Goal: Task Accomplishment & Management: Complete application form

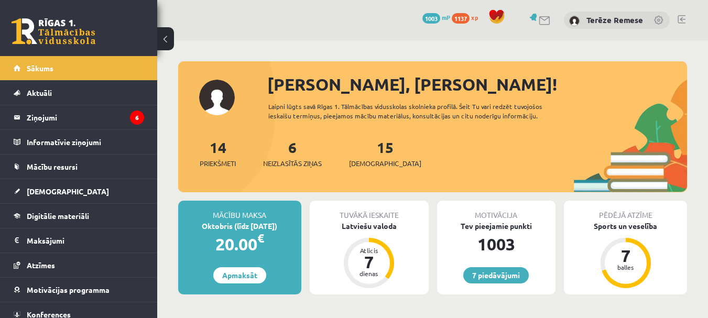
click at [290, 153] on div "6 Neizlasītās ziņas" at bounding box center [292, 152] width 59 height 32
click at [299, 161] on span "Neizlasītās ziņas" at bounding box center [292, 163] width 59 height 10
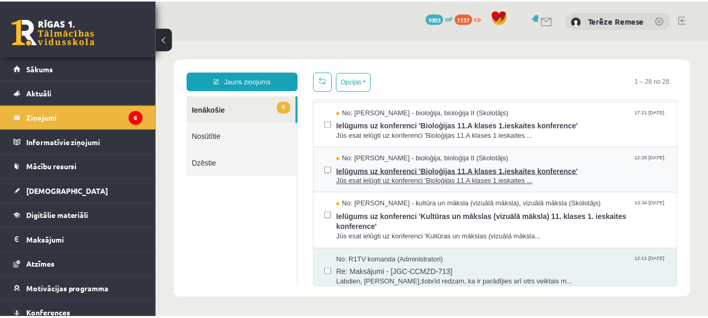
scroll to position [105, 0]
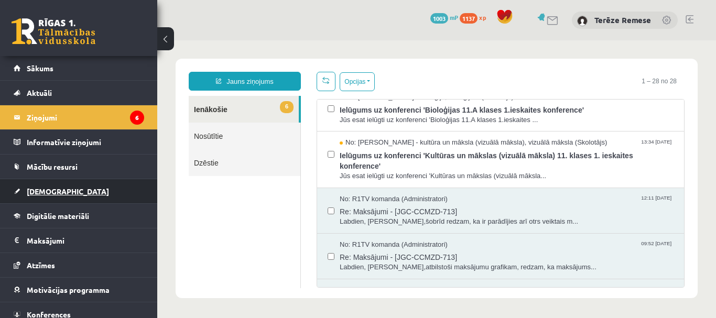
click at [33, 194] on span "[DEMOGRAPHIC_DATA]" at bounding box center [68, 191] width 82 height 9
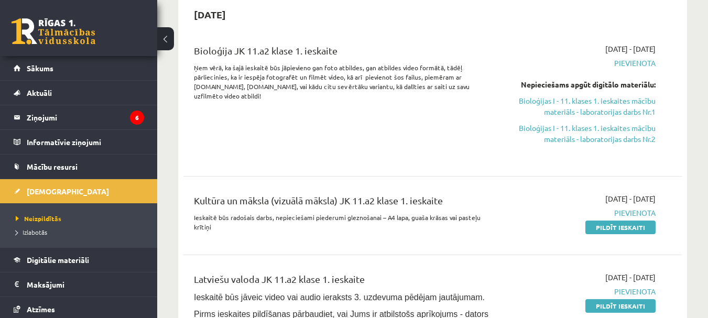
scroll to position [157, 0]
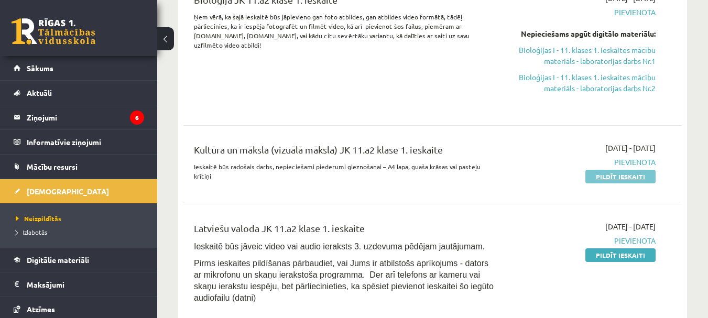
click at [622, 177] on link "Pildīt ieskaiti" at bounding box center [620, 177] width 70 height 14
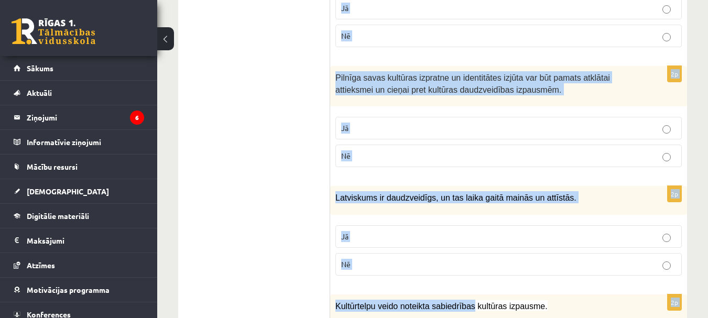
scroll to position [1631, 0]
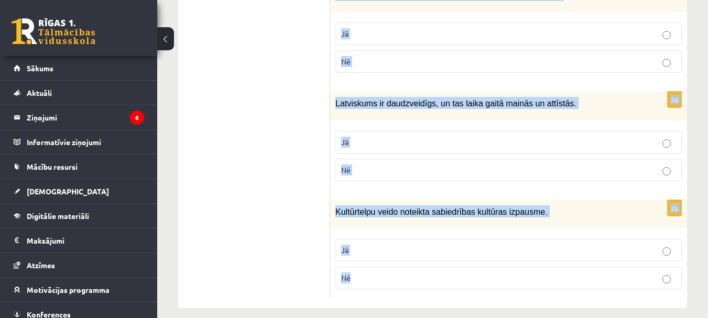
drag, startPoint x: 339, startPoint y: 104, endPoint x: 463, endPoint y: 286, distance: 220.6
copy form "Atzīmē vai apgalvojumi ir patiesi! 2p Kultūra neattiecas uz visiem cilvēka uzve…"
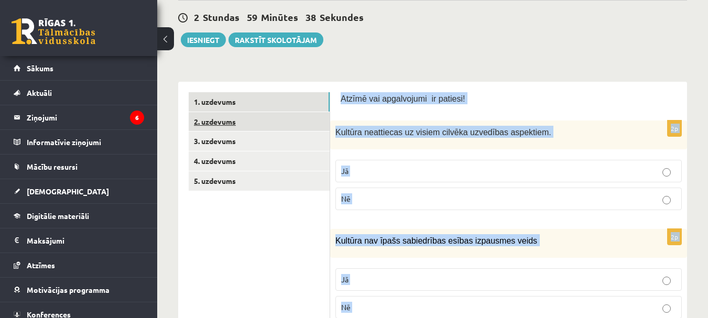
scroll to position [111, 0]
click at [248, 118] on link "2. uzdevums" at bounding box center [259, 122] width 141 height 19
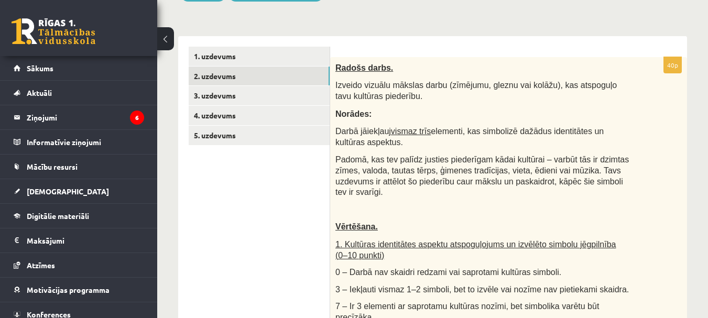
scroll to position [154, 0]
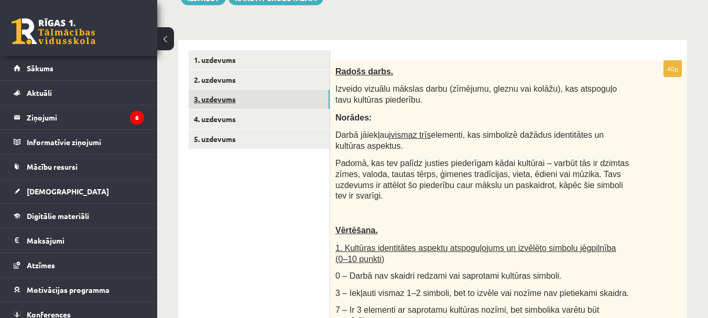
click at [211, 102] on link "3. uzdevums" at bounding box center [259, 99] width 141 height 19
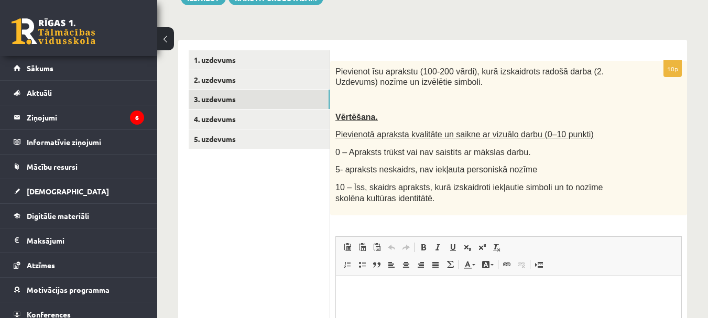
scroll to position [0, 0]
click at [252, 120] on link "4. uzdevums" at bounding box center [259, 119] width 141 height 19
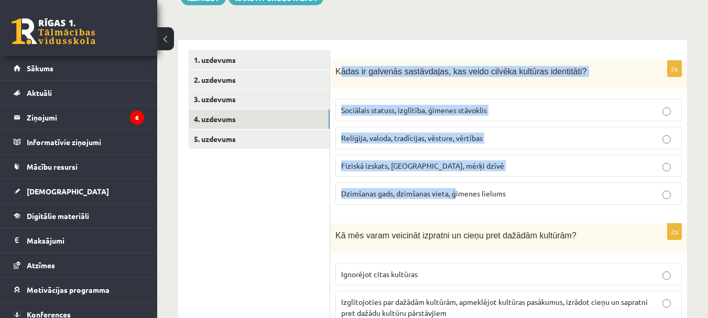
drag, startPoint x: 340, startPoint y: 72, endPoint x: 456, endPoint y: 212, distance: 182.3
click at [456, 212] on div "2p Kādas ir galvenās sastāvdaļas, kas veido cilvēka kultūras identitāti? Sociāl…" at bounding box center [508, 137] width 357 height 153
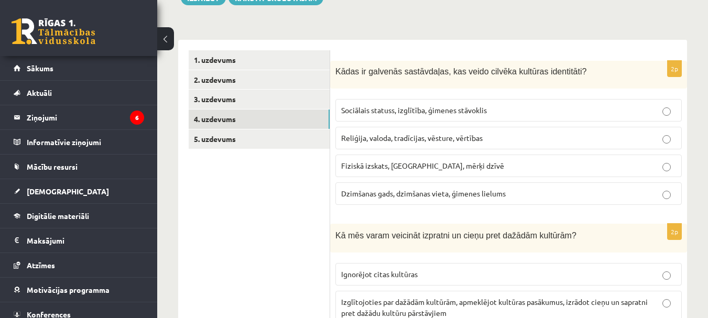
drag, startPoint x: 302, startPoint y: 200, endPoint x: 310, endPoint y: 182, distance: 19.0
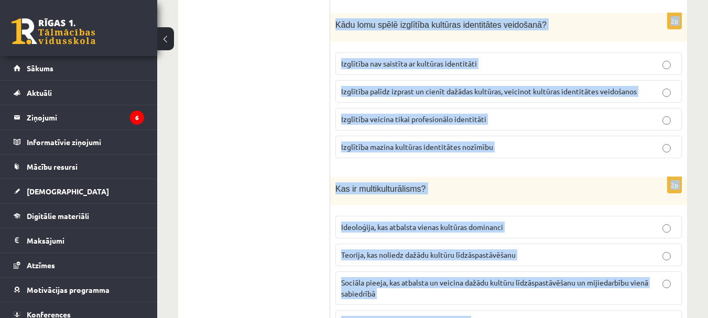
scroll to position [1575, 0]
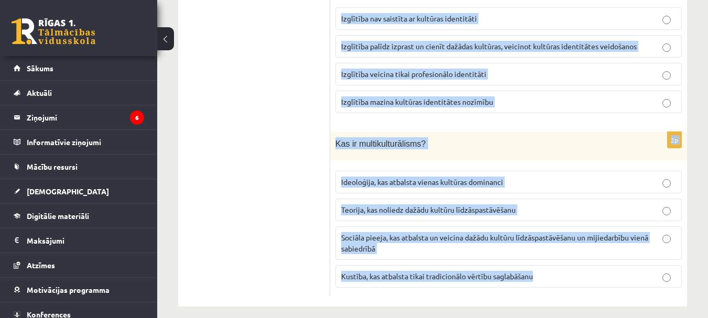
drag, startPoint x: 335, startPoint y: 68, endPoint x: 563, endPoint y: 286, distance: 314.6
copy form "Kādas ir galvenās sastāvdaļas, kas veido cilvēka kultūras identitāti? Sociālais…"
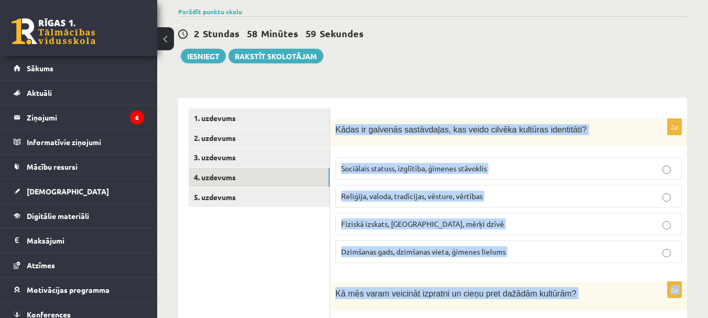
scroll to position [265, 0]
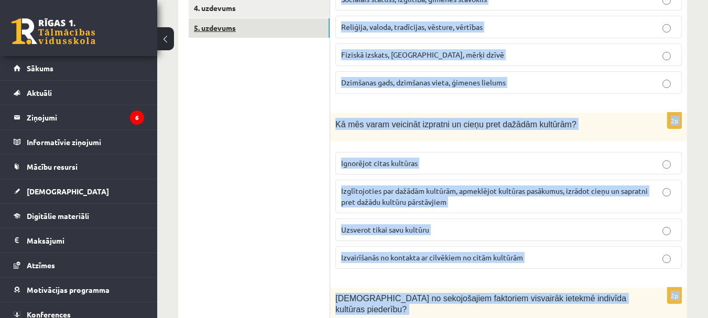
click at [234, 28] on link "5. uzdevums" at bounding box center [259, 27] width 141 height 19
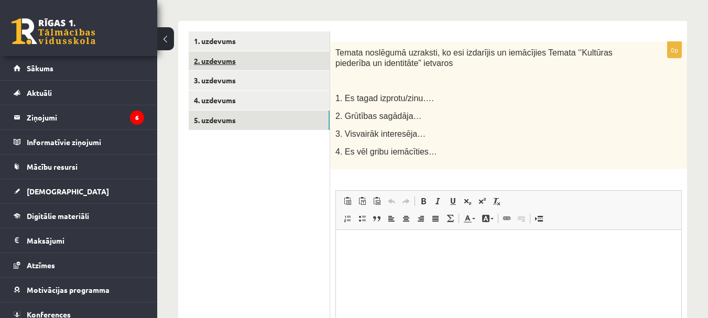
scroll to position [191, 0]
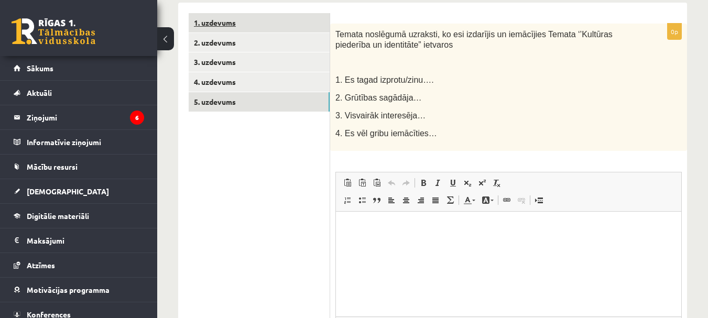
click at [246, 21] on link "1. uzdevums" at bounding box center [259, 22] width 141 height 19
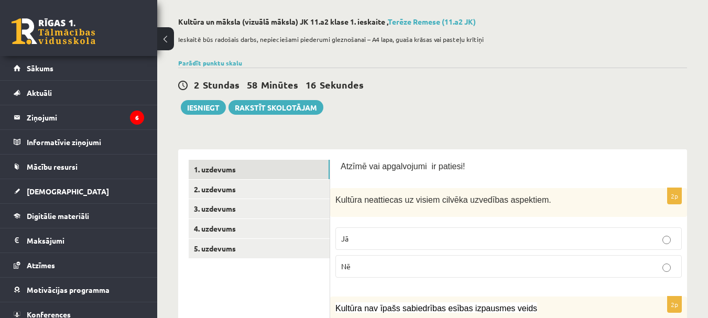
scroll to position [105, 0]
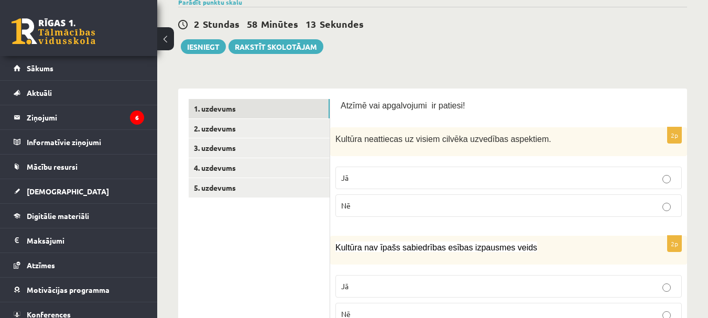
click at [404, 204] on p "Nē" at bounding box center [508, 205] width 335 height 11
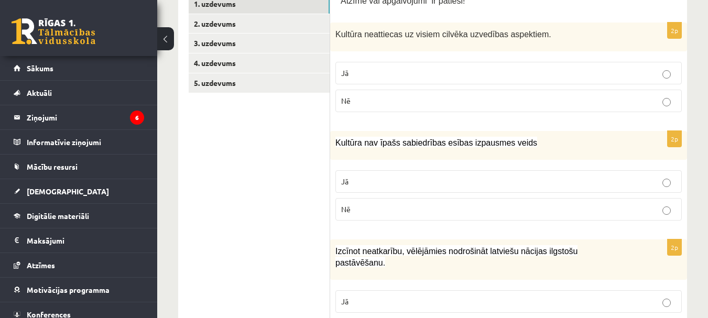
click at [405, 212] on p "Nē" at bounding box center [508, 209] width 335 height 11
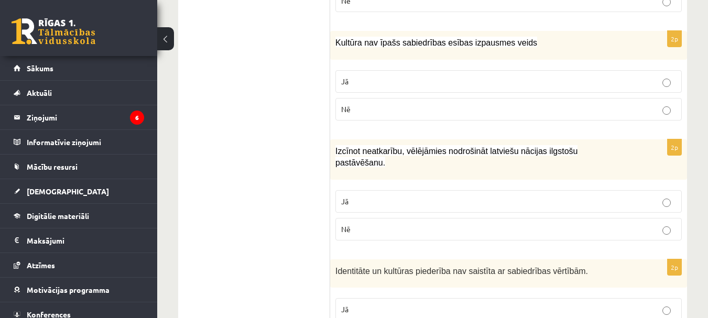
scroll to position [314, 0]
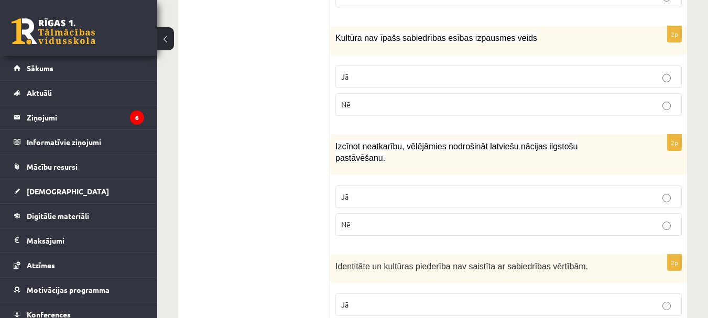
click at [399, 191] on p "Jā" at bounding box center [508, 196] width 335 height 11
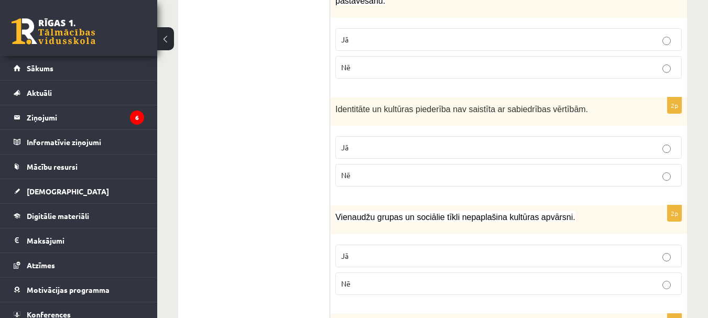
click at [438, 170] on p "Nē" at bounding box center [508, 175] width 335 height 11
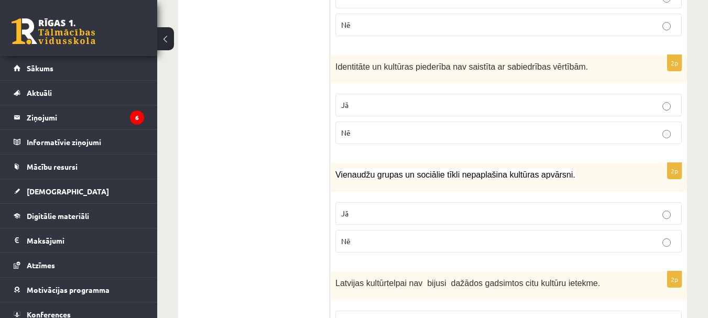
scroll to position [576, 0]
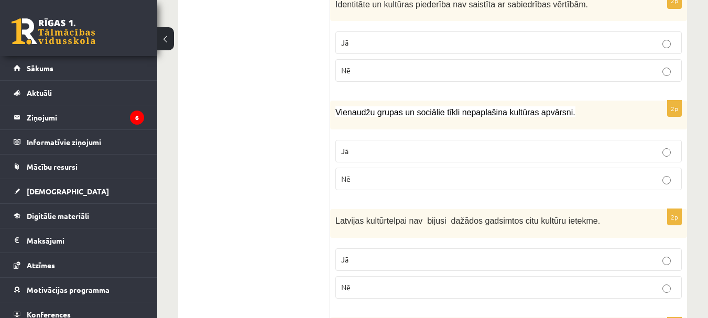
click at [432, 173] on p "Nē" at bounding box center [508, 178] width 335 height 11
click at [406, 282] on p "Nē" at bounding box center [508, 287] width 335 height 11
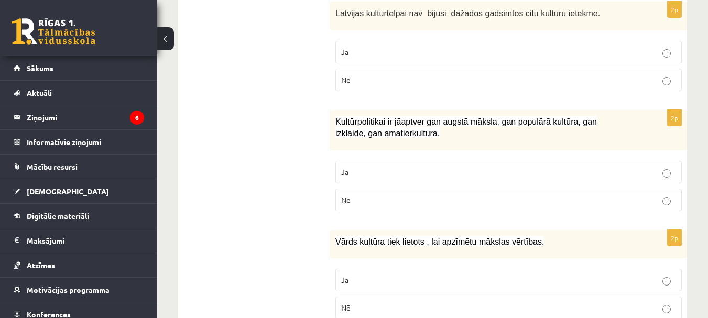
scroll to position [786, 0]
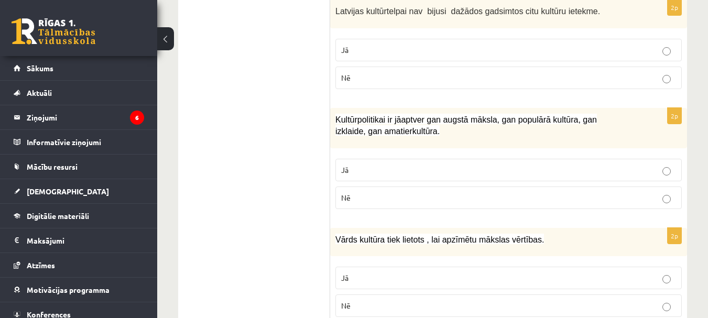
click at [442, 165] on p "Jā" at bounding box center [508, 170] width 335 height 11
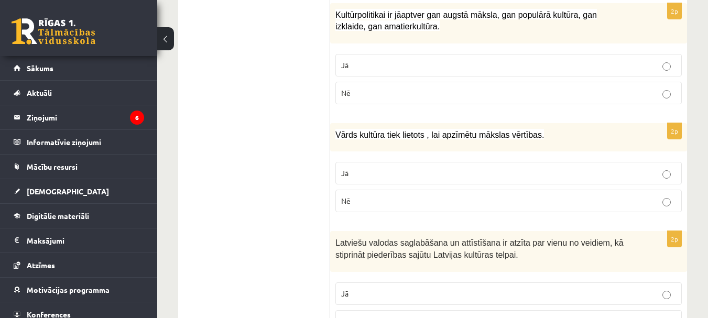
click at [439, 169] on label "Jā" at bounding box center [508, 173] width 346 height 23
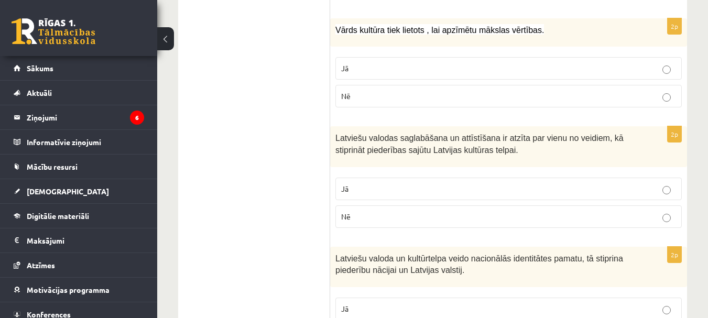
click at [432, 183] on p "Jā" at bounding box center [508, 188] width 335 height 11
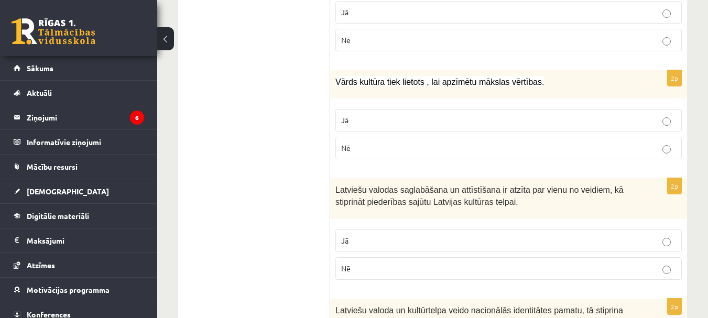
scroll to position [996, 0]
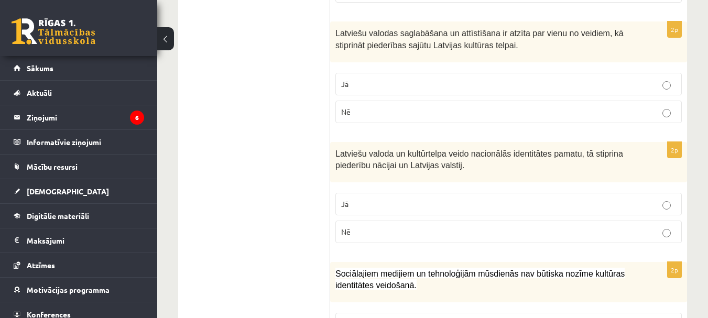
click at [476, 204] on label "Jā" at bounding box center [508, 204] width 346 height 23
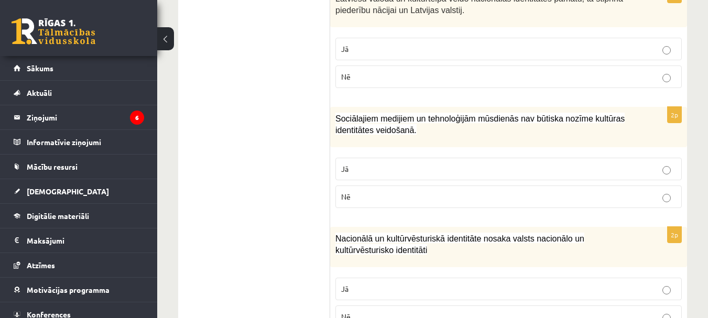
scroll to position [1258, 0]
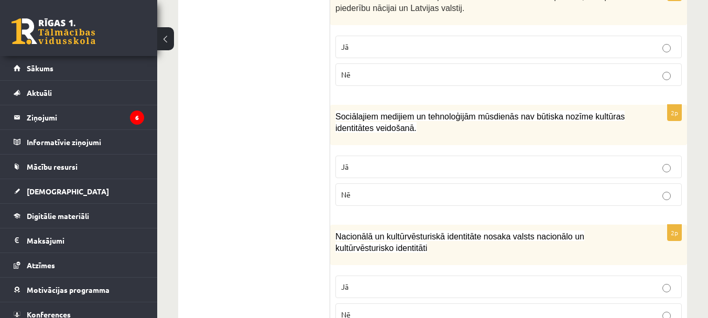
click at [421, 192] on label "Nē" at bounding box center [508, 194] width 346 height 23
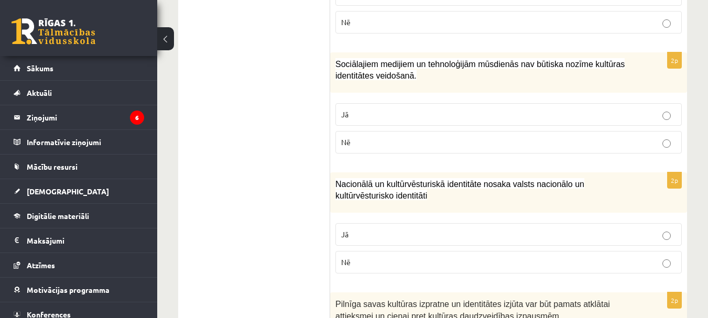
click at [368, 229] on p "Jā" at bounding box center [508, 234] width 335 height 11
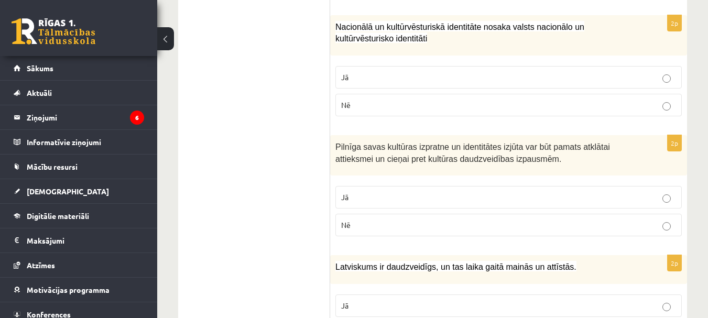
click at [370, 192] on p "Jā" at bounding box center [508, 197] width 335 height 11
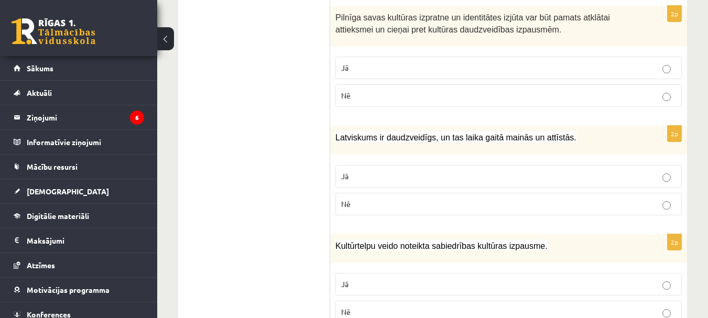
scroll to position [1631, 0]
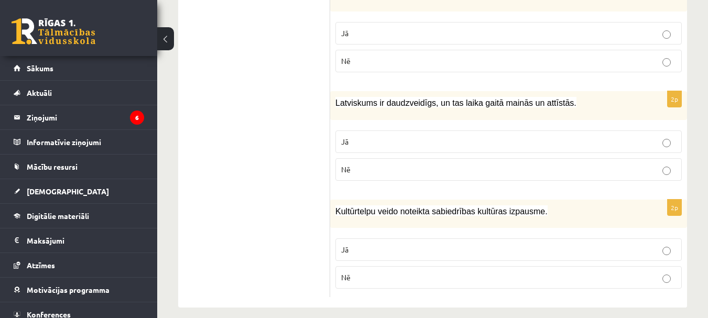
click at [376, 144] on fieldset "Jā Nē" at bounding box center [508, 154] width 346 height 59
click at [379, 136] on p "Jā" at bounding box center [508, 141] width 335 height 11
click at [396, 244] on p "Jā" at bounding box center [508, 249] width 335 height 11
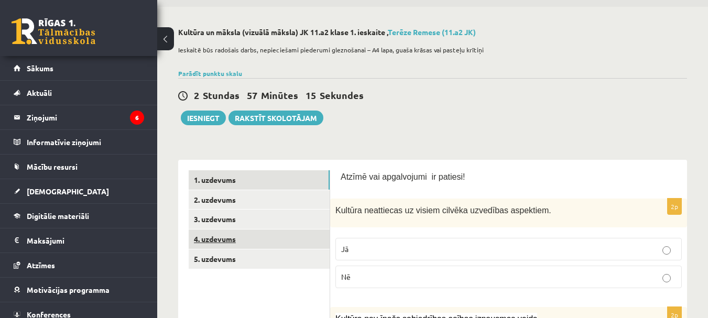
scroll to position [59, 0]
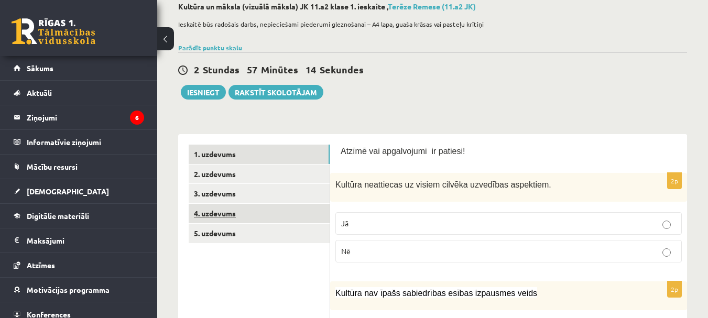
click at [223, 213] on link "4. uzdevums" at bounding box center [259, 213] width 141 height 19
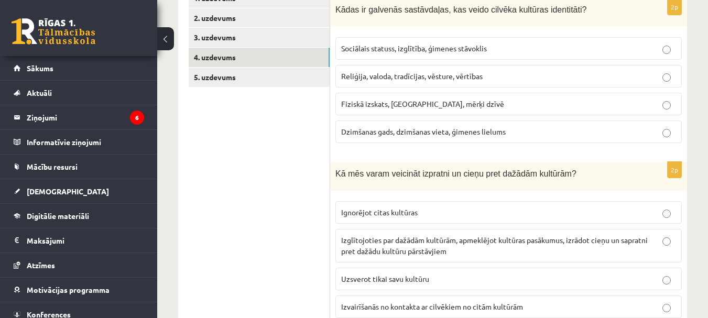
scroll to position [216, 0]
click at [412, 71] on span "Reliģija, valoda, tradīcijas, vēsture, vērtības" at bounding box center [411, 74] width 141 height 9
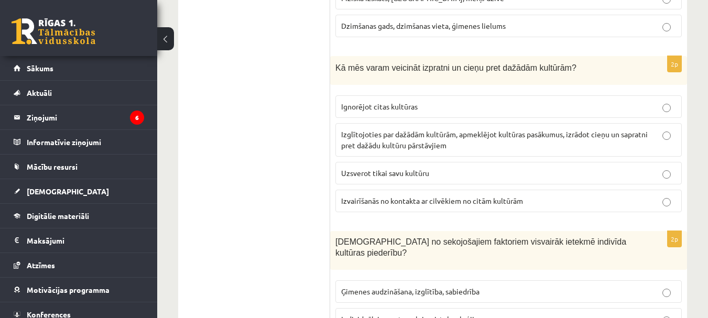
click at [399, 148] on span "Izglītojoties par dažādām kultūrām, apmeklējot kultūras pasākumus, izrādot cieņ…" at bounding box center [494, 139] width 307 height 20
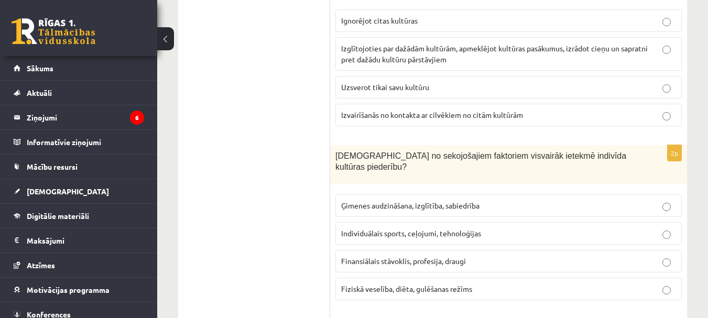
scroll to position [426, 0]
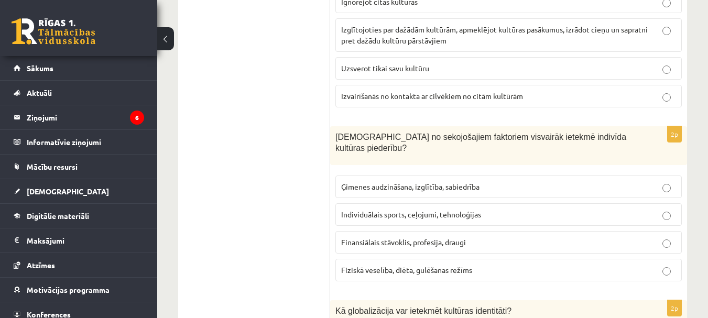
click at [423, 182] on span "Ģimenes audzināšana, izglītība, sabiedrība" at bounding box center [410, 186] width 138 height 9
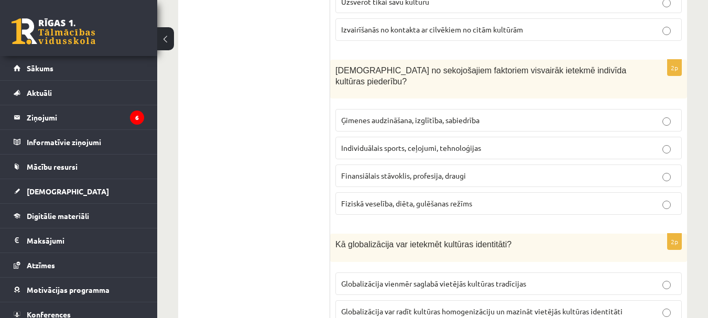
scroll to position [636, 0]
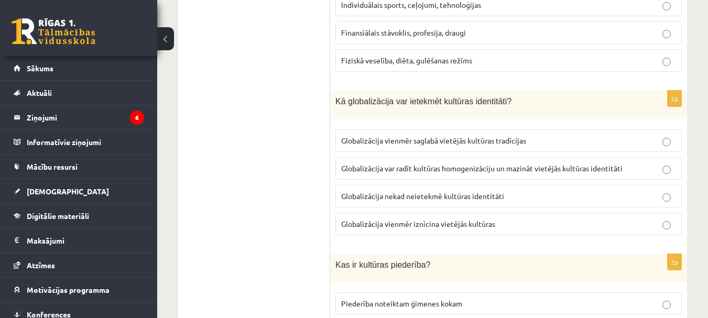
click at [532, 163] on span "Globalizācija var radīt kultūras homogenizāciju un mazināt vietējās kultūras id…" at bounding box center [481, 167] width 281 height 9
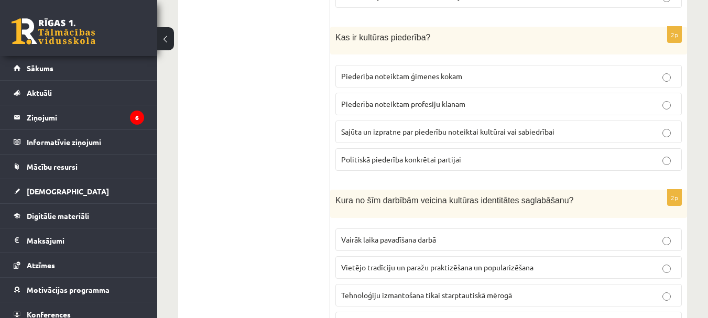
scroll to position [845, 0]
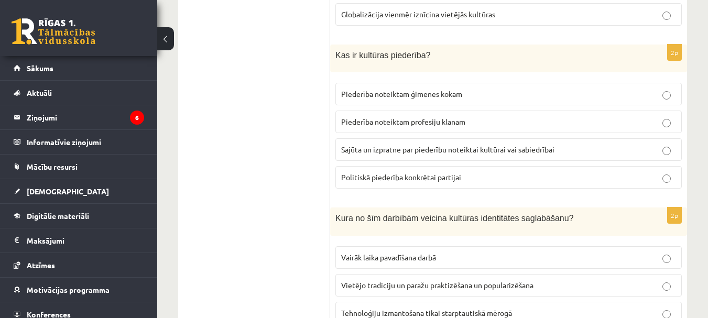
click at [423, 145] on span "Sajūta un izpratne par piederību noteiktai kultūrai vai sabiedrībai" at bounding box center [447, 149] width 213 height 9
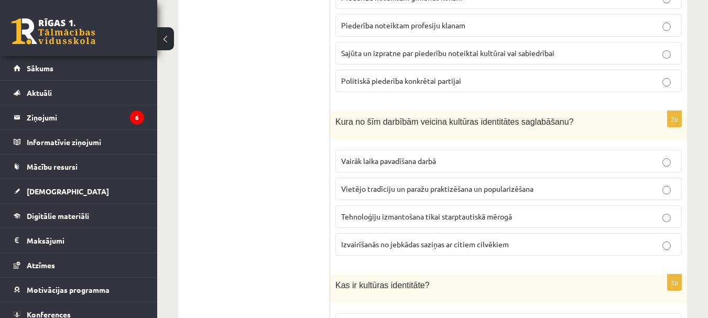
scroll to position [1002, 0]
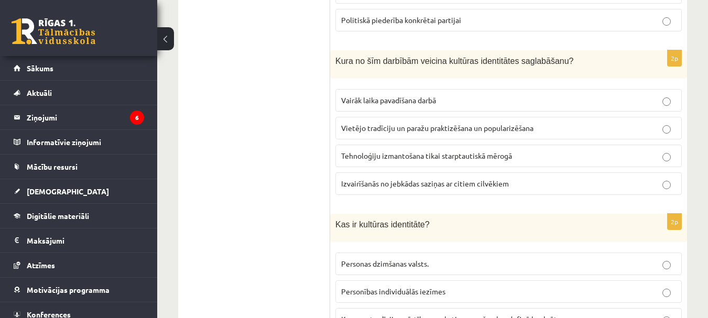
click at [387, 123] on span "Vietējo tradīciju un paražu praktizēšana un popularizēšana" at bounding box center [437, 127] width 192 height 9
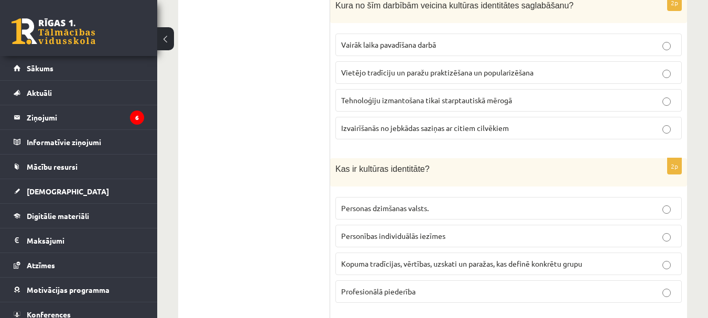
scroll to position [1107, 0]
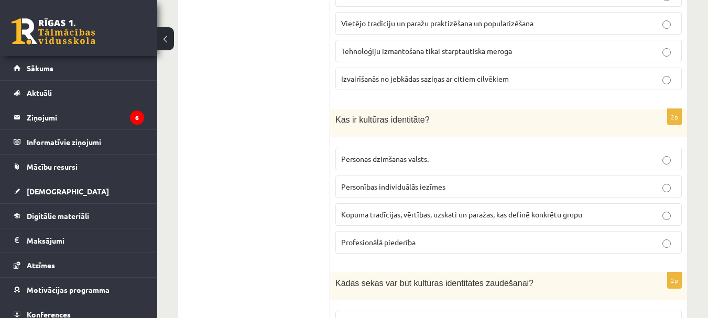
click at [416, 210] on span "Kopuma tradīcijas, vērtības, uzskati un paražas, kas definē konkrētu grupu" at bounding box center [461, 214] width 241 height 9
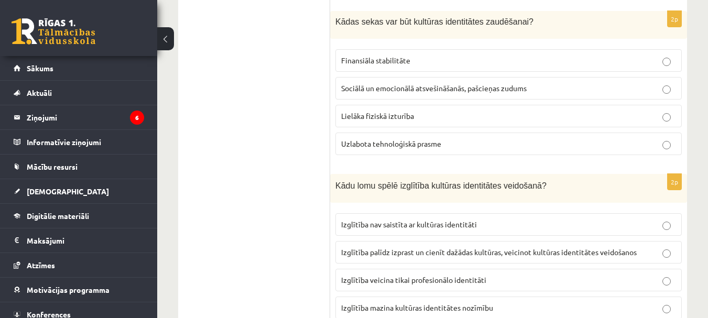
scroll to position [1369, 0]
click at [382, 83] on span "Sociālā un emocionālā atsvešināšanās, pašcieņas zudums" at bounding box center [433, 87] width 185 height 9
click at [374, 83] on span "Sociālā un emocionālā atsvešināšanās, pašcieņas zudums" at bounding box center [433, 87] width 185 height 9
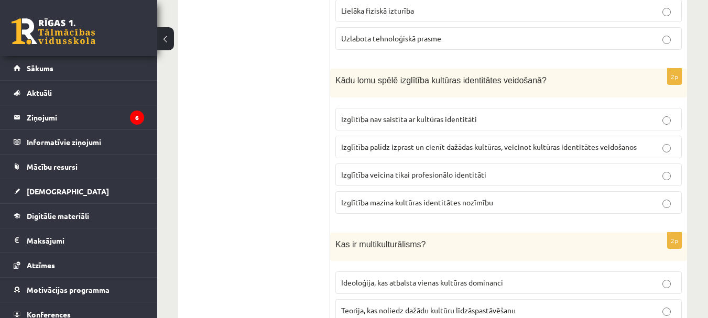
click at [408, 142] on span "Izglītība palīdz izprast un cienīt dažādas kultūras, veicinot kultūras identitā…" at bounding box center [489, 146] width 296 height 9
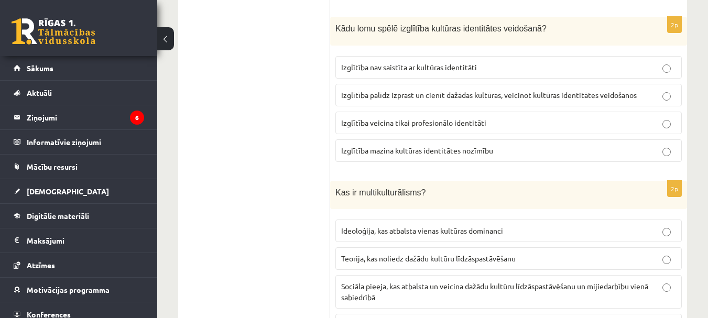
scroll to position [1575, 0]
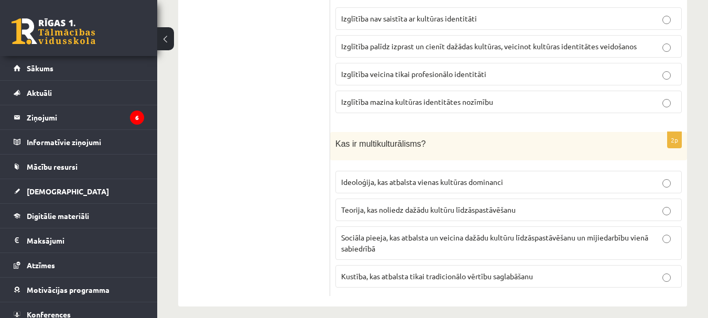
click at [406, 235] on p "Sociāla pieeja, kas atbalsta un veicina dažādu kultūru līdzāspastāvēšanu un mij…" at bounding box center [508, 243] width 335 height 22
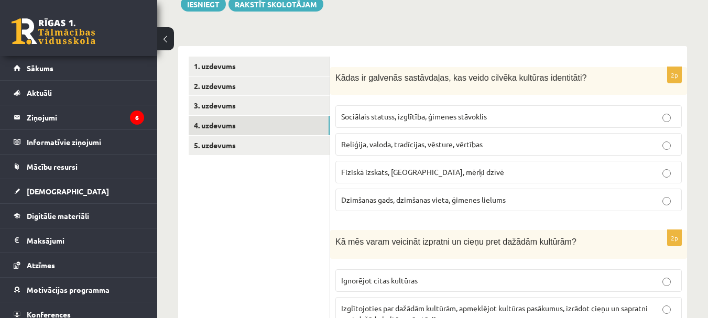
scroll to position [3, 0]
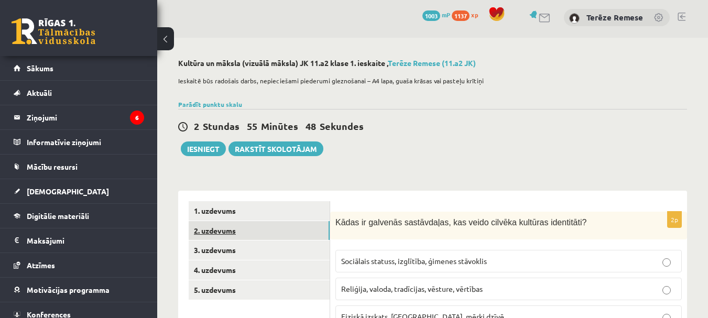
click at [221, 235] on link "2. uzdevums" at bounding box center [259, 230] width 141 height 19
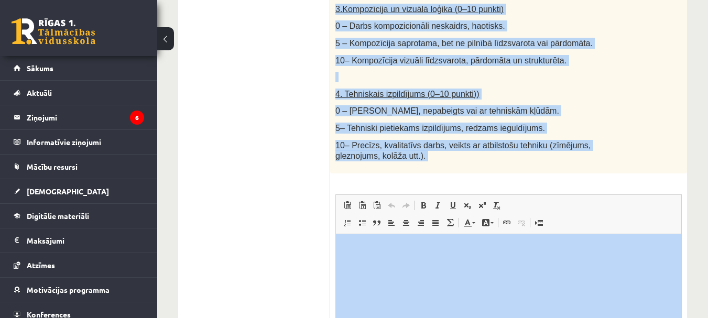
scroll to position [686, 0]
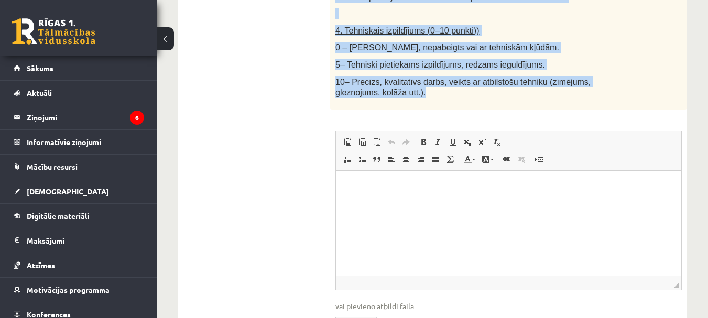
drag, startPoint x: 336, startPoint y: 62, endPoint x: 547, endPoint y: 86, distance: 212.0
copy div "Radošs darbs. Izveido vizuālu mākslas darbu (zīmējumu, gleznu vai kolāžu), kas …"
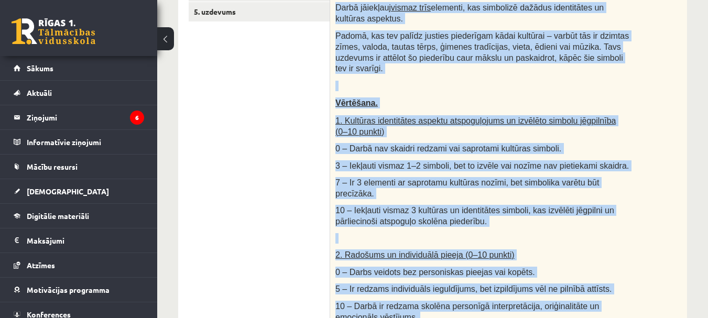
scroll to position [267, 0]
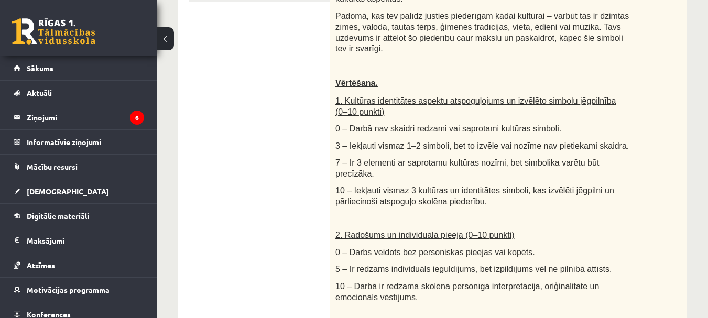
scroll to position [157, 0]
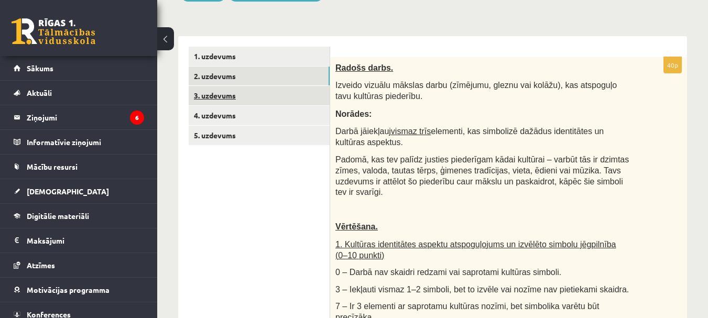
click at [230, 94] on link "3. uzdevums" at bounding box center [259, 95] width 141 height 19
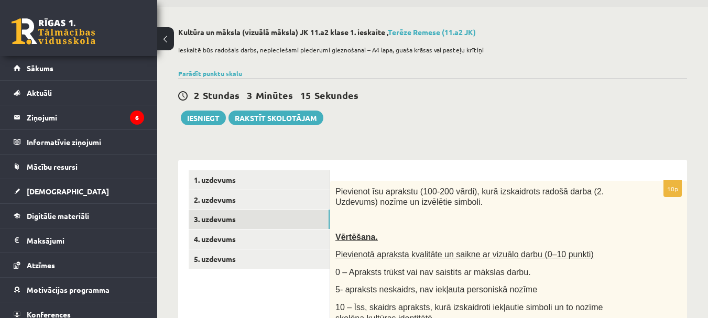
scroll to position [52, 0]
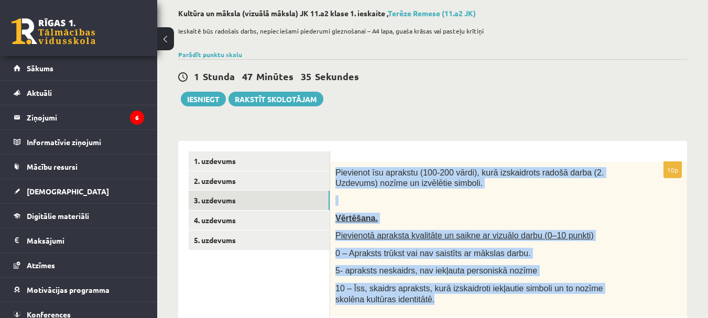
drag, startPoint x: 335, startPoint y: 170, endPoint x: 473, endPoint y: 303, distance: 192.0
click at [473, 303] on div "Pievienot īsu aprakstu (100-200 vārdi), kurā izskaidrots radošā darba (2. Uzdev…" at bounding box center [508, 239] width 357 height 155
drag, startPoint x: 428, startPoint y: 267, endPoint x: 432, endPoint y: 273, distance: 7.9
copy div "Pievienot īsu aprakstu (100-200 vārdi), kurā izskaidrots radošā darba (2. Uzdev…"
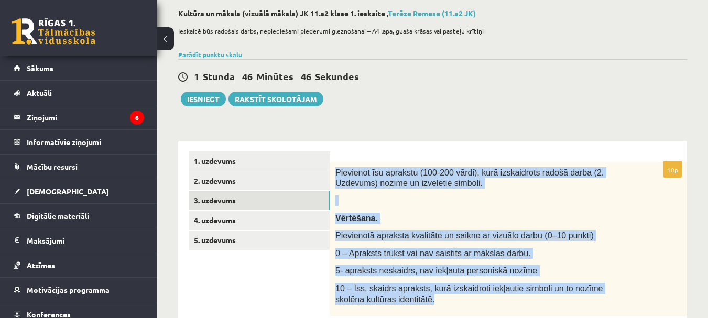
click at [420, 211] on div "Pievienot īsu aprakstu (100-200 vārdi), kurā izskaidrots radošā darba (2. Uzdev…" at bounding box center [508, 239] width 357 height 155
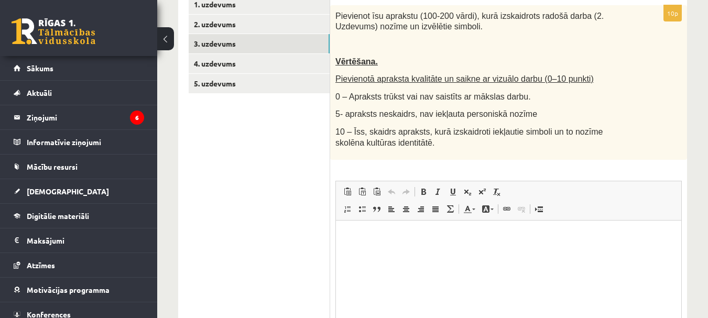
scroll to position [210, 0]
click at [429, 238] on p "Bagātinātā teksta redaktors, wiswyg-editor-user-answer-47433753507440" at bounding box center [508, 236] width 324 height 11
drag, startPoint x: 433, startPoint y: 249, endPoint x: 384, endPoint y: 226, distance: 54.2
drag, startPoint x: 384, startPoint y: 226, endPoint x: 369, endPoint y: 233, distance: 15.7
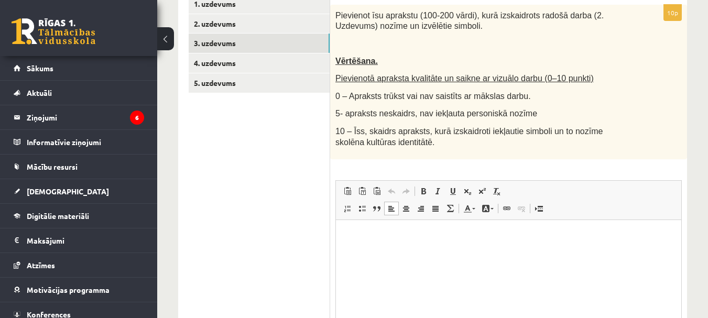
click at [343, 230] on html at bounding box center [508, 236] width 345 height 32
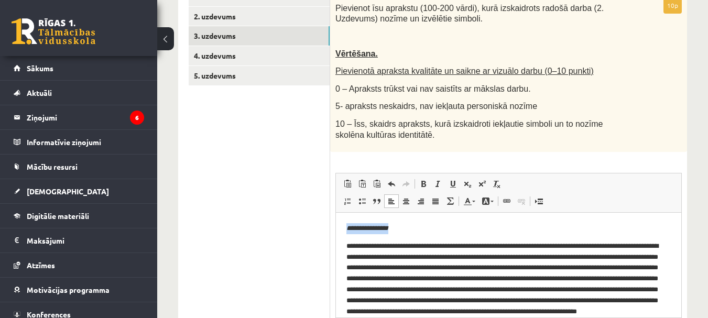
drag, startPoint x: 347, startPoint y: 230, endPoint x: 412, endPoint y: 228, distance: 64.5
click at [412, 228] on p "**********" at bounding box center [508, 228] width 324 height 11
click at [406, 200] on span at bounding box center [406, 201] width 8 height 8
click at [420, 188] on span at bounding box center [423, 184] width 8 height 8
click at [431, 227] on p "**********" at bounding box center [508, 228] width 324 height 11
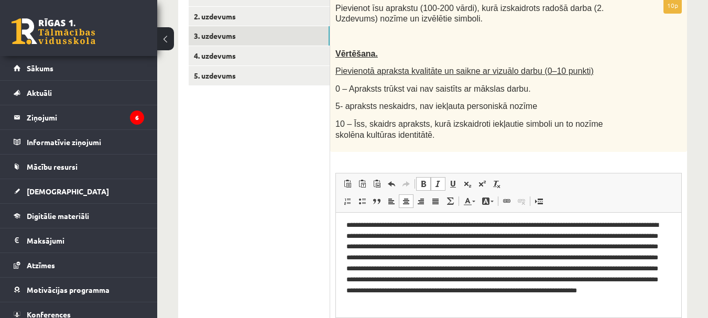
scroll to position [32, 0]
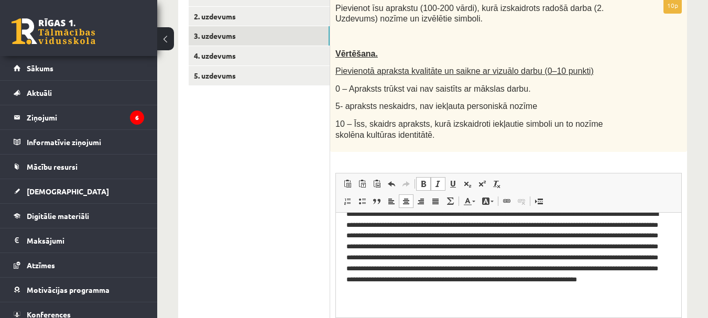
click at [438, 290] on p "**********" at bounding box center [504, 258] width 316 height 98
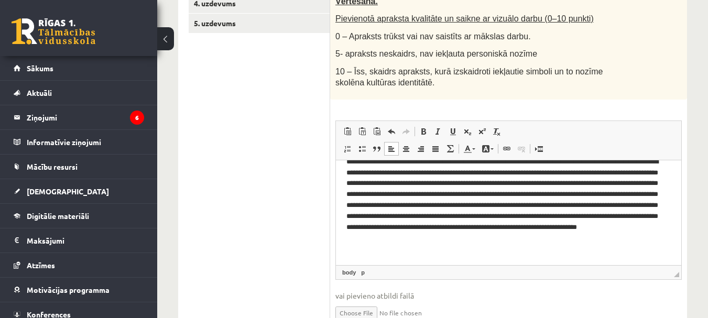
click at [651, 236] on p "**********" at bounding box center [504, 206] width 316 height 98
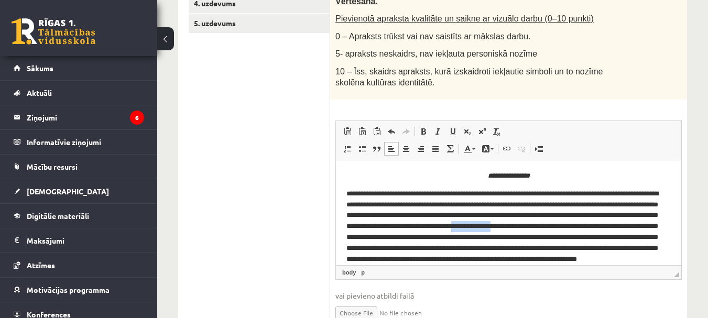
drag, startPoint x: 414, startPoint y: 236, endPoint x: 371, endPoint y: 233, distance: 43.6
click at [371, 233] on p "**********" at bounding box center [504, 238] width 316 height 98
drag, startPoint x: 408, startPoint y: 237, endPoint x: 456, endPoint y: 237, distance: 47.7
click at [456, 237] on p "**********" at bounding box center [504, 232] width 316 height 87
click at [370, 239] on p "**********" at bounding box center [504, 232] width 316 height 87
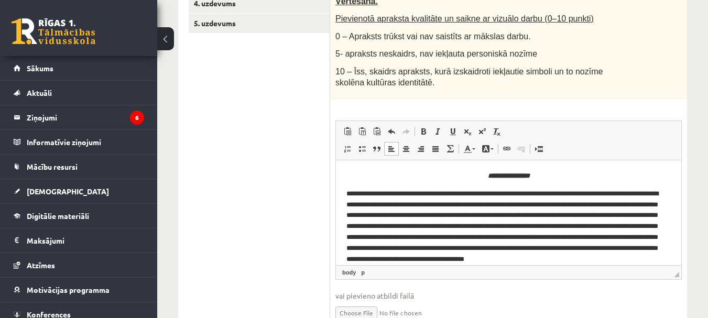
click at [641, 223] on p "**********" at bounding box center [504, 232] width 316 height 87
drag, startPoint x: 374, startPoint y: 237, endPoint x: 389, endPoint y: 239, distance: 15.8
click at [395, 238] on p "**********" at bounding box center [504, 232] width 316 height 87
click at [443, 240] on p "**********" at bounding box center [504, 232] width 316 height 87
click at [478, 238] on p "**********" at bounding box center [504, 232] width 316 height 87
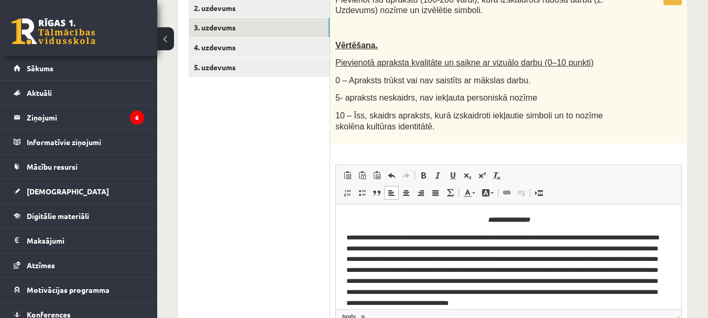
scroll to position [217, 0]
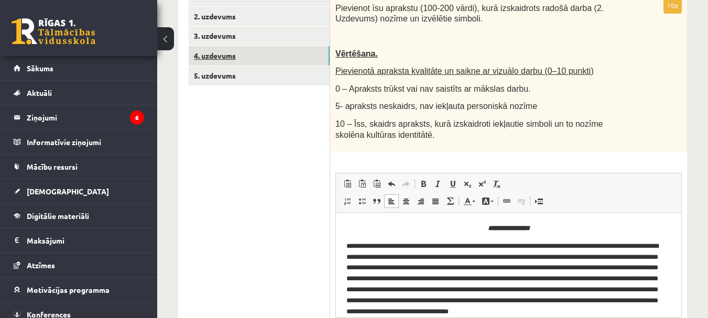
click at [242, 61] on link "4. uzdevums" at bounding box center [259, 55] width 141 height 19
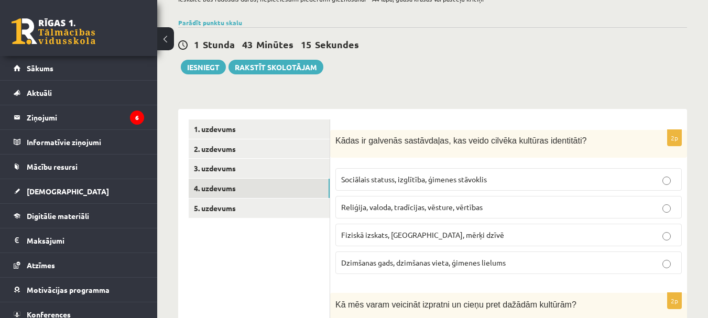
scroll to position [0, 0]
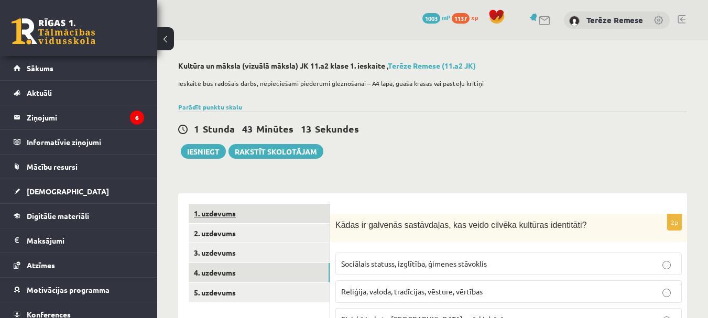
click at [222, 207] on link "1. uzdevums" at bounding box center [259, 213] width 141 height 19
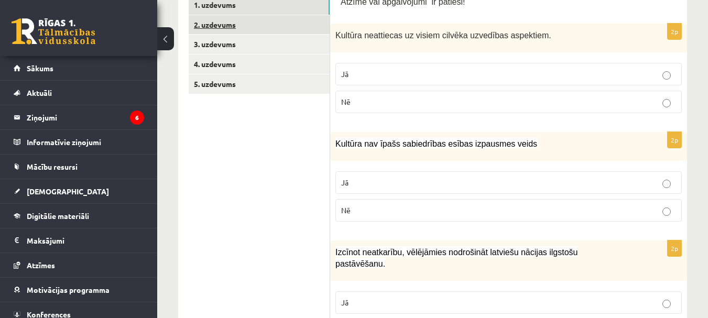
scroll to position [157, 0]
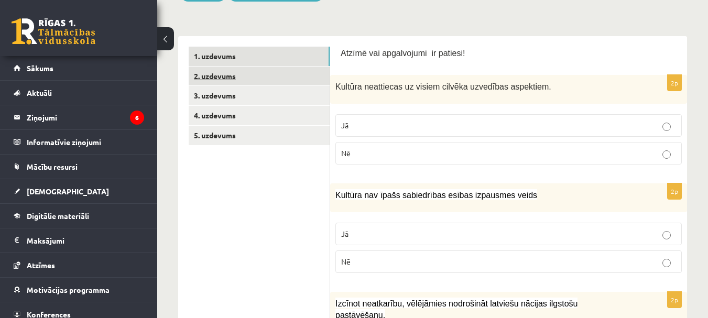
click at [221, 73] on link "2. uzdevums" at bounding box center [259, 76] width 141 height 19
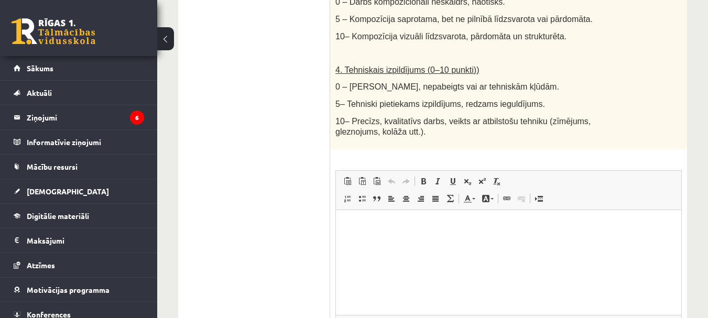
scroll to position [728, 0]
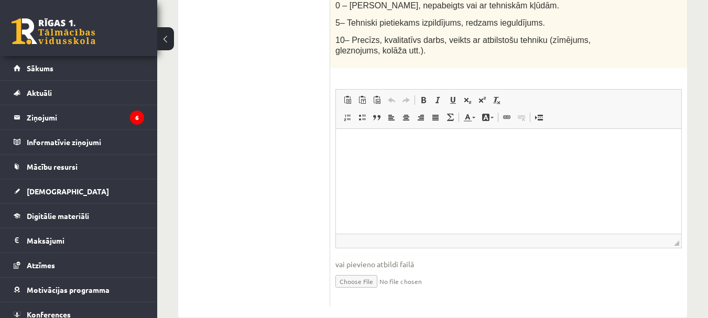
click at [372, 270] on input "file" at bounding box center [508, 280] width 346 height 21
type input "**********"
click at [412, 270] on input "file" at bounding box center [508, 280] width 346 height 21
click at [387, 291] on link "Iesniegtā atbilde" at bounding box center [363, 296] width 56 height 11
click at [383, 291] on link "Iesniegtā atbilde" at bounding box center [363, 296] width 56 height 11
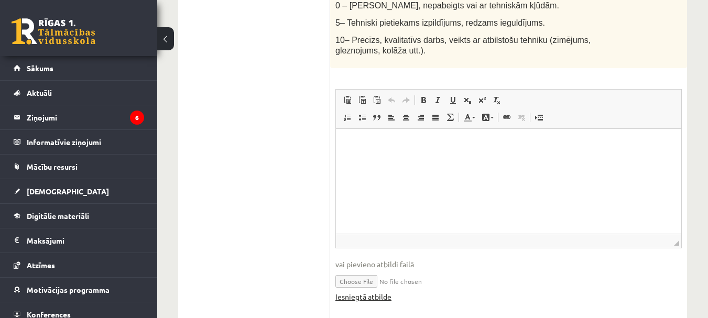
click at [376, 291] on link "Iesniegtā atbilde" at bounding box center [363, 296] width 56 height 11
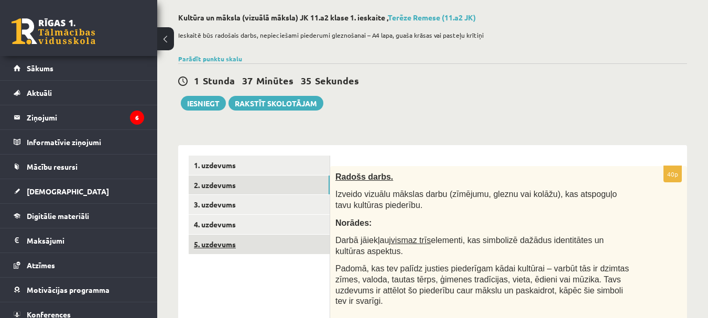
scroll to position [105, 0]
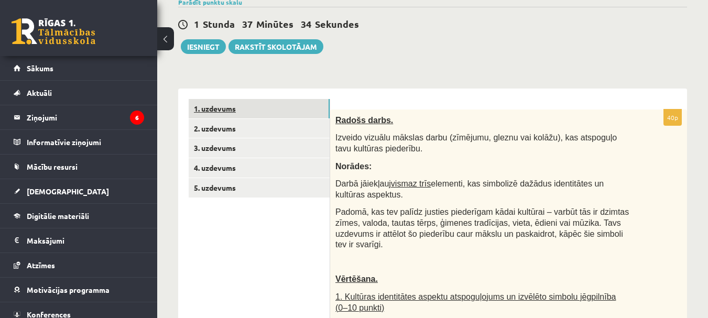
click at [224, 116] on link "1. uzdevums" at bounding box center [259, 108] width 141 height 19
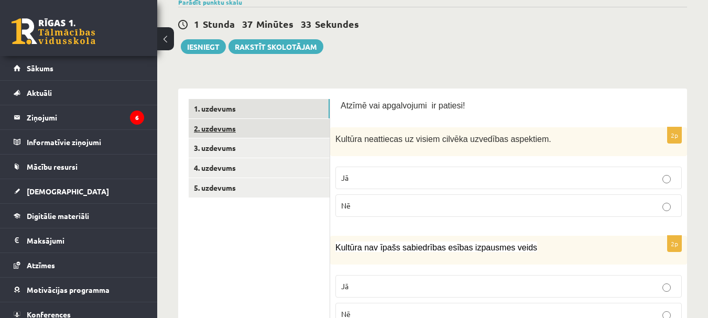
click at [224, 133] on link "2. uzdevums" at bounding box center [259, 128] width 141 height 19
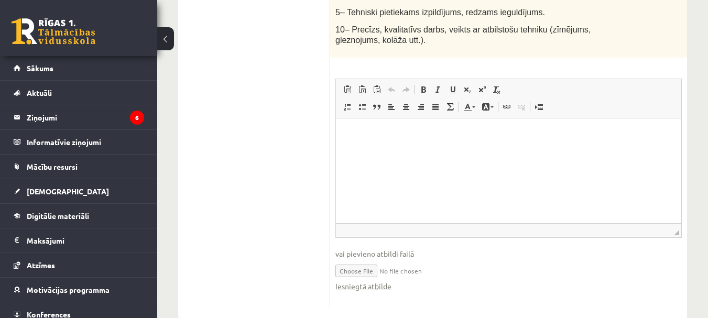
scroll to position [739, 0]
click at [378, 280] on link "Iesniegtā atbilde" at bounding box center [363, 285] width 56 height 11
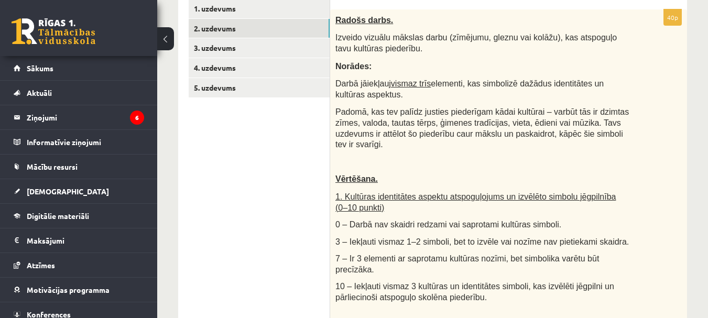
scroll to position [110, 0]
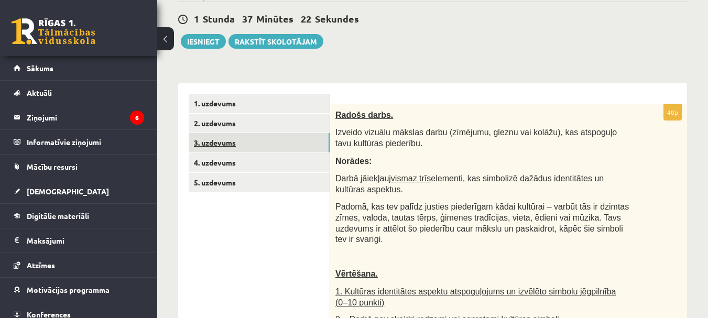
click at [227, 147] on link "3. uzdevums" at bounding box center [259, 142] width 141 height 19
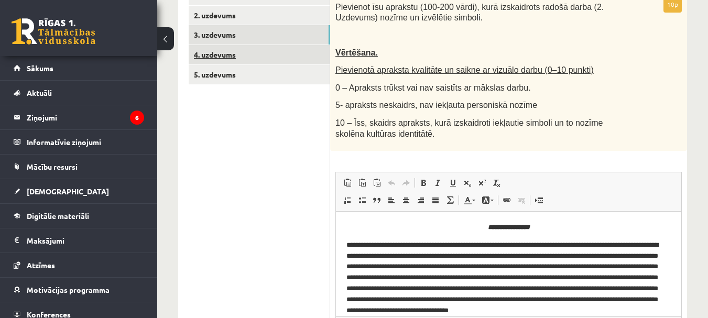
scroll to position [0, 0]
click at [225, 54] on link "4. uzdevums" at bounding box center [259, 54] width 141 height 19
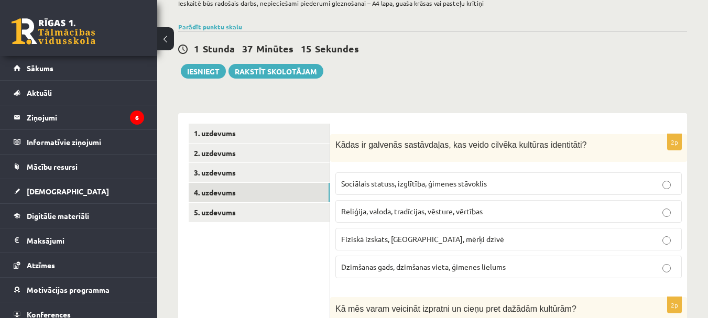
scroll to position [3, 0]
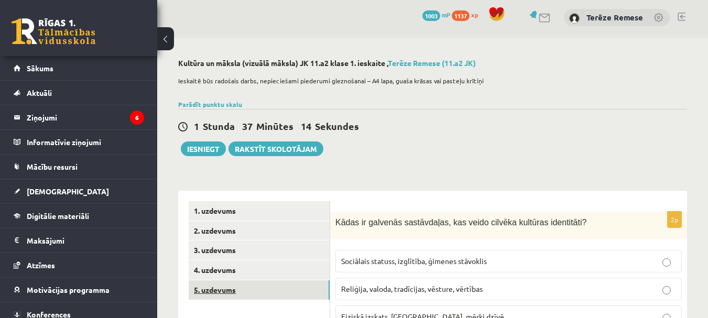
click at [221, 287] on link "5. uzdevums" at bounding box center [259, 289] width 141 height 19
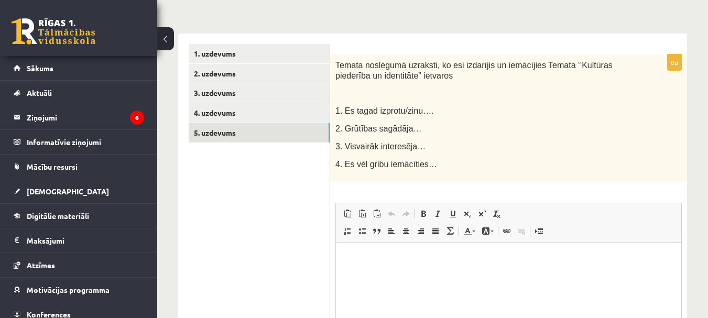
scroll to position [0, 0]
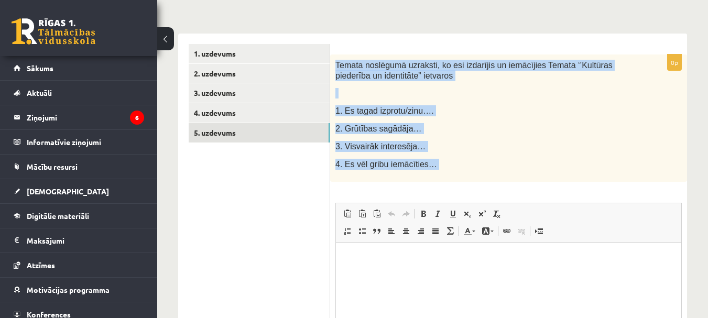
drag, startPoint x: 335, startPoint y: 62, endPoint x: 427, endPoint y: 190, distance: 157.6
click at [427, 190] on div "0p Temata noslēgumā uzraksti, ko esi izdarījis un iemācījies Temata ‘’Kultūras …" at bounding box center [508, 237] width 357 height 366
copy div "Temata noslēgumā uzraksti, ko esi izdarījis un iemācījies Temata ‘’Kultūras pie…"
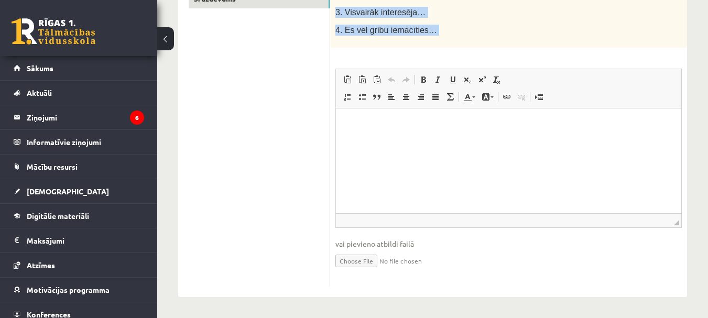
scroll to position [295, 0]
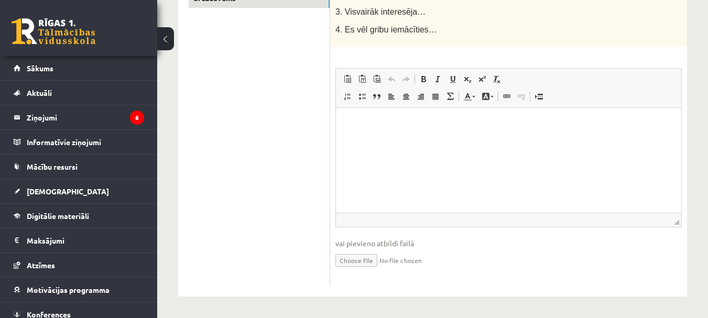
click at [408, 139] on html at bounding box center [508, 123] width 345 height 32
drag, startPoint x: 409, startPoint y: 132, endPoint x: 374, endPoint y: 128, distance: 35.3
click at [354, 134] on html at bounding box center [508, 123] width 345 height 32
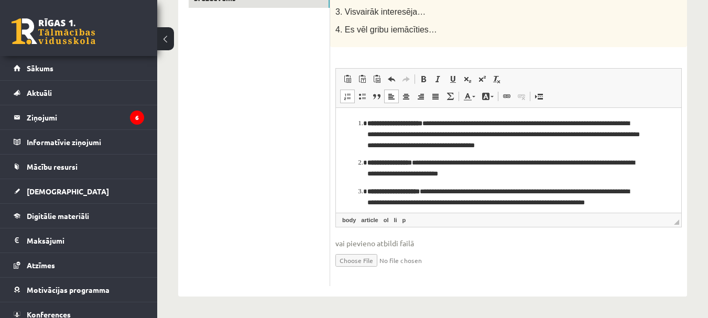
scroll to position [190, 0]
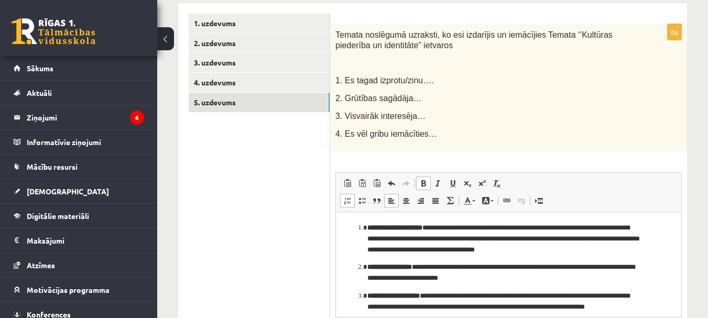
click at [422, 226] on strong "**********" at bounding box center [394, 227] width 55 height 7
click at [421, 227] on strong "**********" at bounding box center [394, 227] width 55 height 7
click at [422, 228] on strong "**********" at bounding box center [394, 227] width 55 height 7
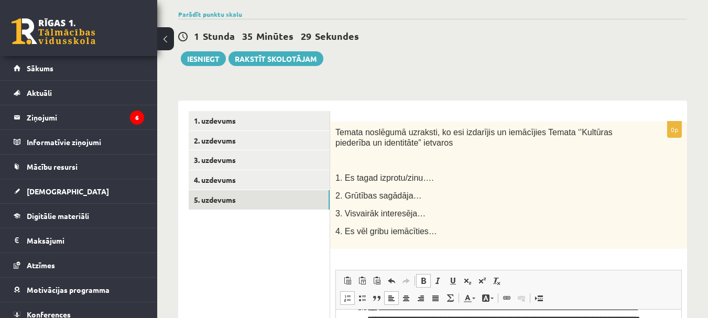
scroll to position [29, 0]
click at [206, 61] on button "Iesniegt" at bounding box center [203, 58] width 45 height 15
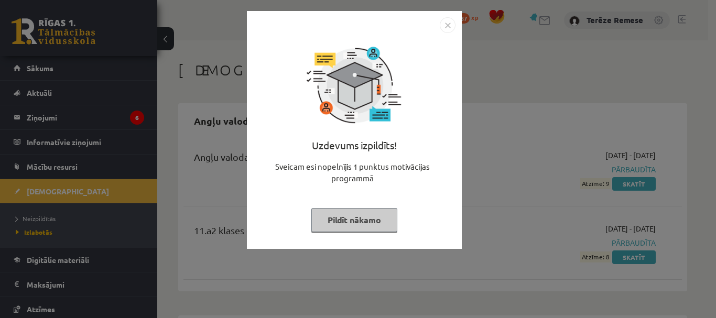
click at [383, 222] on button "Pildīt nākamo" at bounding box center [354, 220] width 86 height 24
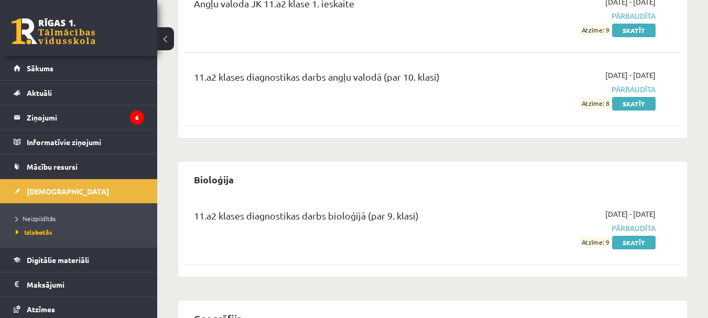
scroll to position [262, 0]
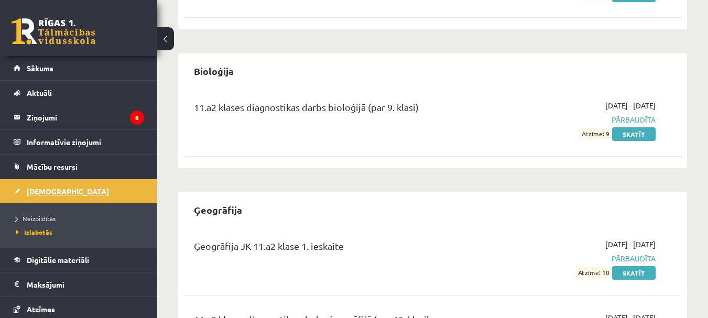
click at [48, 193] on span "[DEMOGRAPHIC_DATA]" at bounding box center [68, 191] width 82 height 9
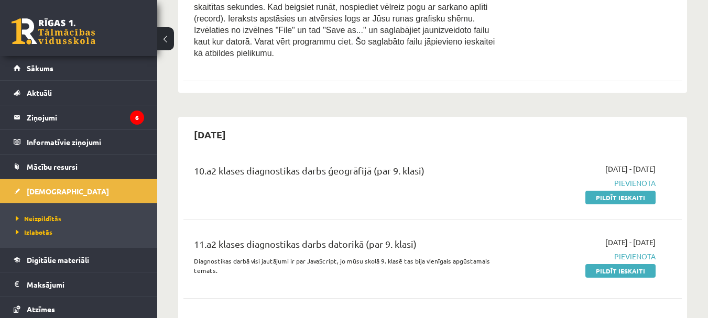
scroll to position [576, 0]
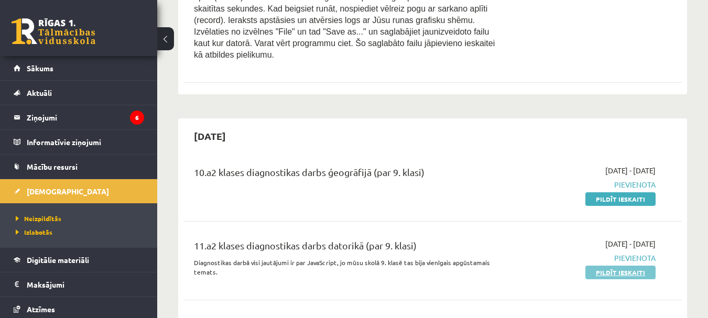
click at [618, 266] on link "Pildīt ieskaiti" at bounding box center [620, 273] width 70 height 14
click at [617, 179] on span "Pievienota" at bounding box center [584, 184] width 144 height 11
click at [618, 192] on link "Pildīt ieskaiti" at bounding box center [620, 199] width 70 height 14
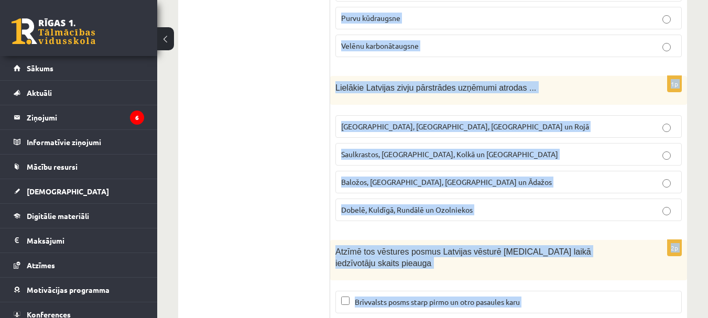
scroll to position [5002, 0]
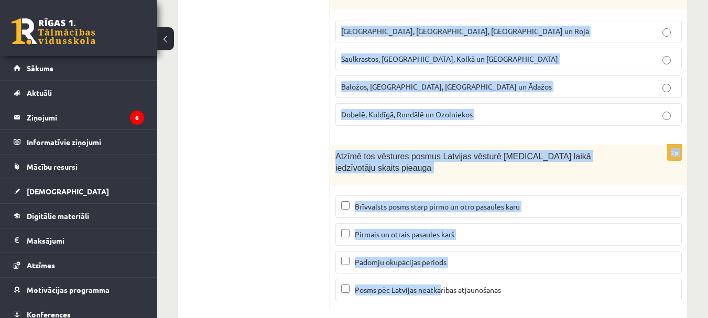
drag, startPoint x: 334, startPoint y: 208, endPoint x: 441, endPoint y: 338, distance: 168.3
copy form "Lielākais aramzemju īpatsvars Latvijā ir Kurzemē un Zemgalē Latgalē un Vidzemē …"
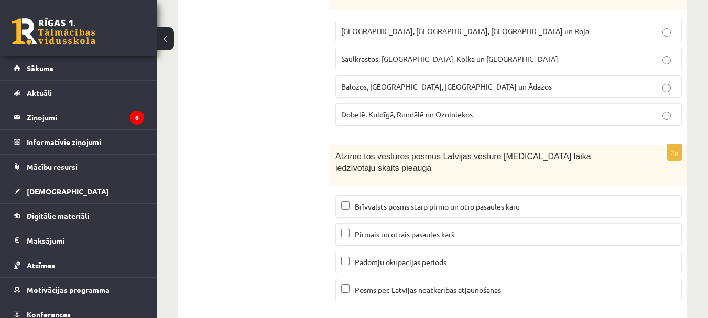
click at [491, 279] on label "Posms pēc Latvijas neatkarības atjaunošanas" at bounding box center [508, 290] width 346 height 23
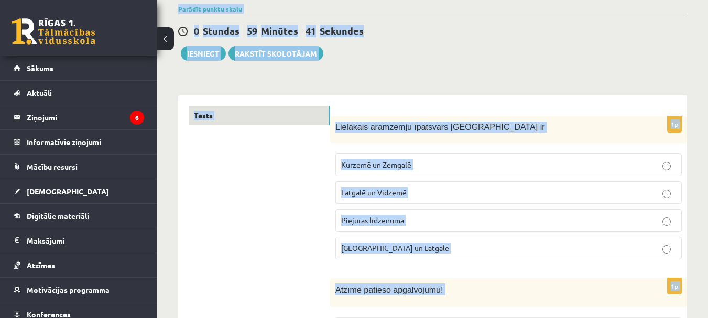
scroll to position [0, 0]
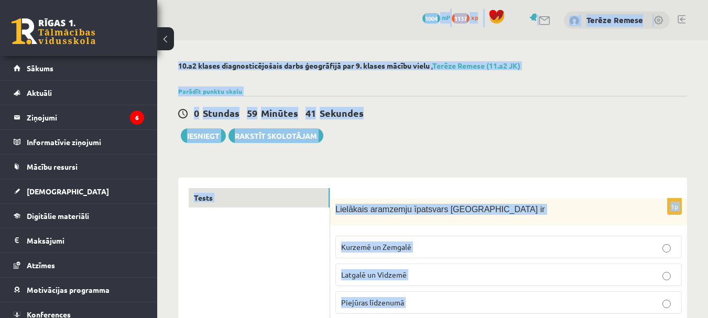
drag, startPoint x: 504, startPoint y: 265, endPoint x: 316, endPoint y: -13, distance: 335.4
click at [316, 0] on html "0 Dāvanas 1004 mP 1137 xp Terēze Remese Sākums Aktuāli Kā mācīties eSKOLĀ Konta…" at bounding box center [354, 159] width 708 height 318
copy div "1004 mP 1137 xp Terēze Remese 10.a2 klases diagnosticējošais darbs ģeogrāfijā p…"
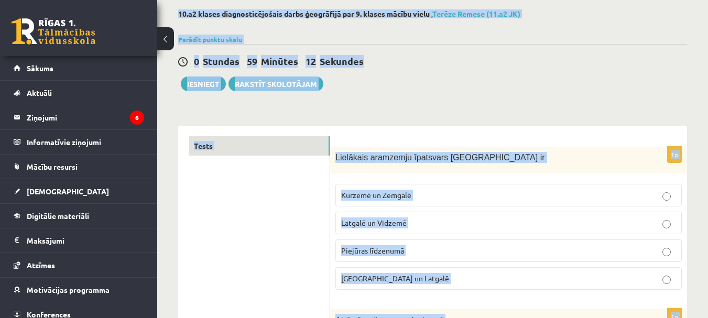
scroll to position [52, 0]
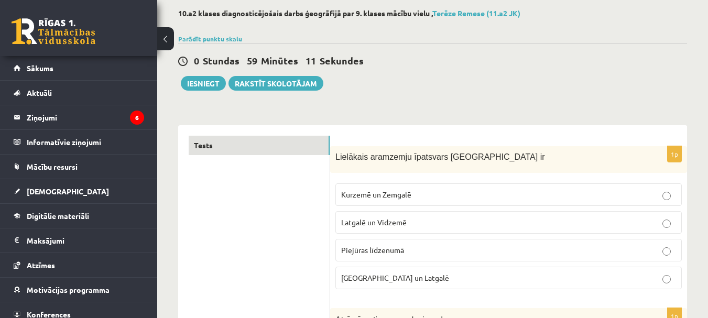
drag, startPoint x: 439, startPoint y: 198, endPoint x: 431, endPoint y: 184, distance: 15.7
click at [434, 190] on p "Kurzemē un Zemgalē" at bounding box center [508, 194] width 335 height 11
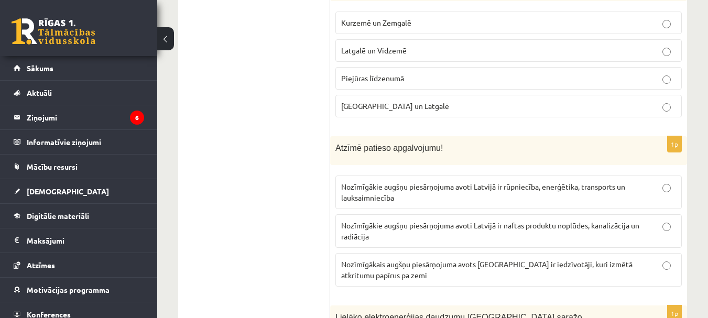
scroll to position [262, 0]
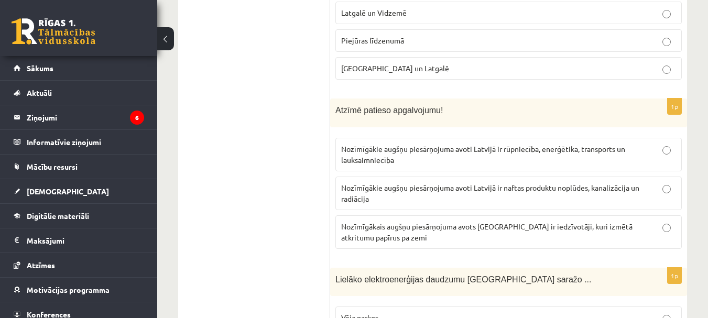
click at [478, 136] on fieldset "Nozīmīgākie augšņu piesārņojuma avoti Latvijā ir rūpniecība, enerģētika, transp…" at bounding box center [508, 192] width 346 height 119
click at [484, 152] on span "Nozīmīgākie augšņu piesārņojuma avoti Latvijā ir rūpniecība, enerģētika, transp…" at bounding box center [483, 154] width 284 height 20
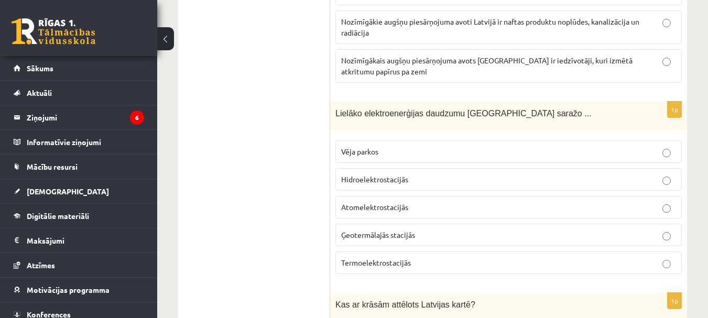
scroll to position [524, 0]
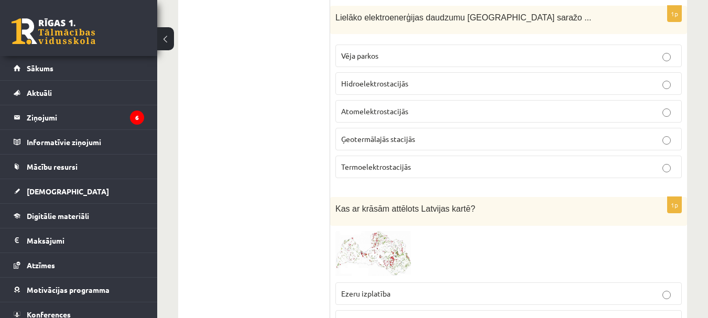
click at [409, 74] on label "Hidroelektrostacijās" at bounding box center [508, 83] width 346 height 23
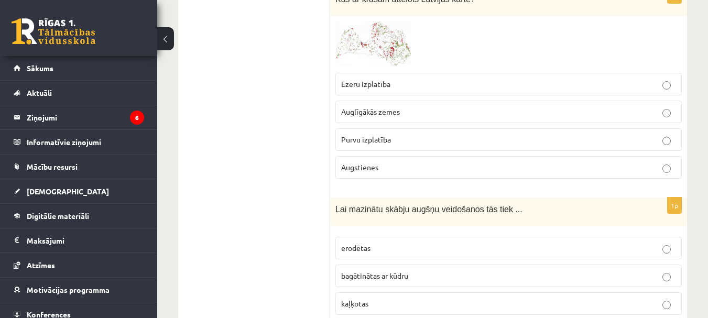
scroll to position [681, 0]
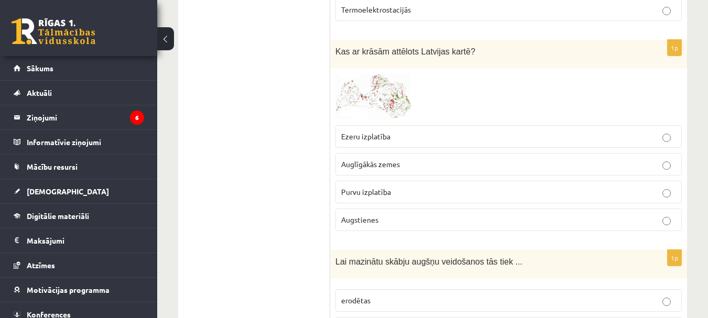
click at [391, 216] on p "Augstienes" at bounding box center [508, 219] width 335 height 11
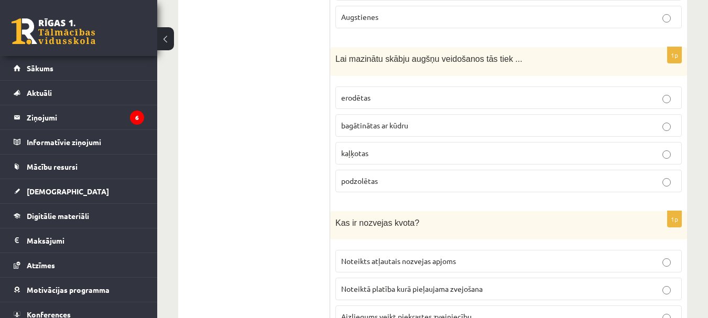
scroll to position [891, 0]
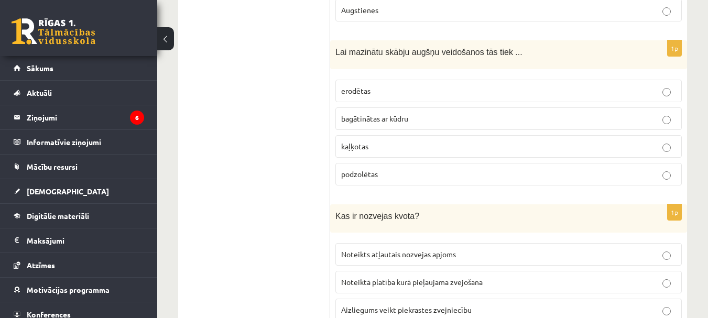
click at [432, 143] on p "kaļķotas" at bounding box center [508, 146] width 335 height 11
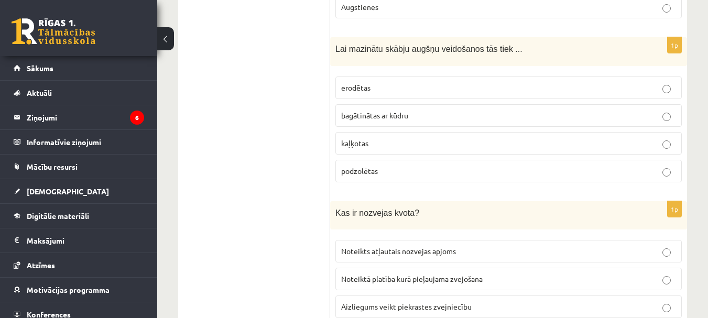
scroll to position [1048, 0]
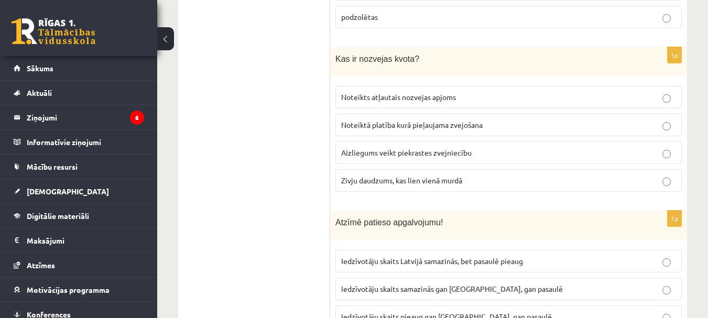
click at [435, 97] on span "Noteikts atļautais nozvejas apjoms" at bounding box center [398, 96] width 115 height 9
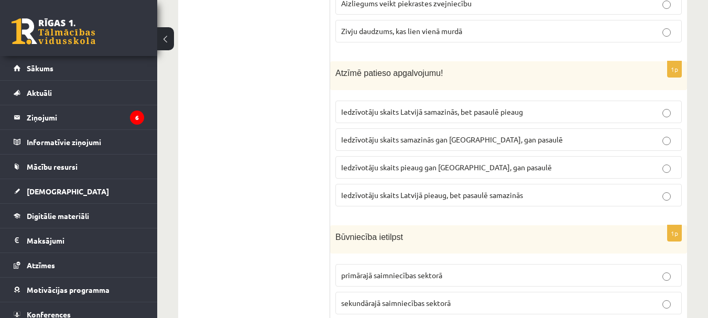
scroll to position [1205, 0]
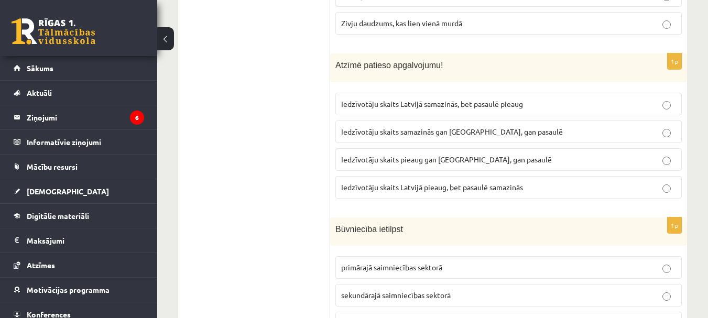
click at [497, 104] on span "Iedzīvotāju skaits Latvijā samazinās, bet pasaulē pieaug" at bounding box center [432, 103] width 182 height 9
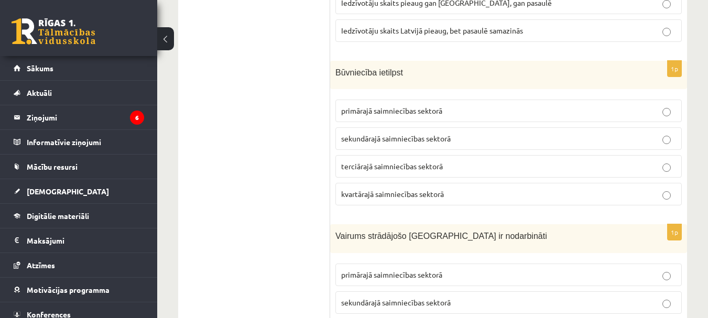
scroll to position [1362, 0]
click at [451, 137] on span "sekundārajā saimniecības sektorā" at bounding box center [396, 137] width 110 height 9
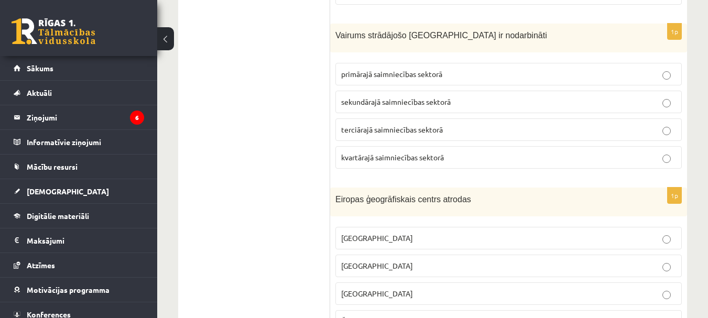
scroll to position [1572, 0]
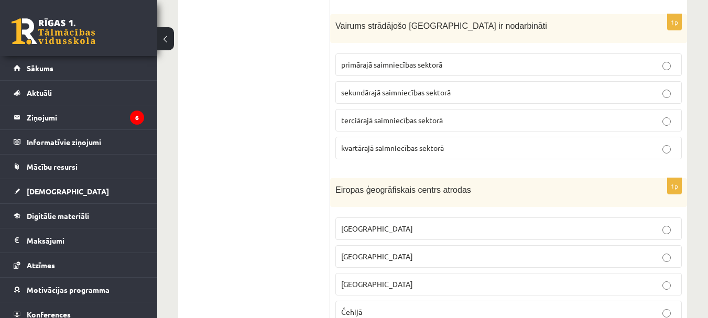
click at [418, 132] on fieldset "primārajā saimniecības sektorā sekundārajā saimniecības sektorā terciārajā saim…" at bounding box center [508, 105] width 346 height 114
click at [428, 114] on label "terciārajā saimniecības sektorā" at bounding box center [508, 120] width 346 height 23
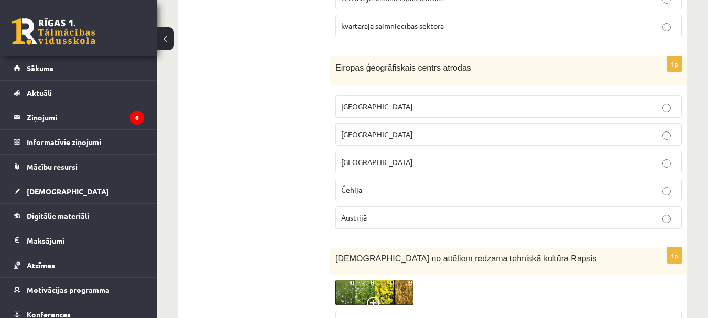
scroll to position [1729, 0]
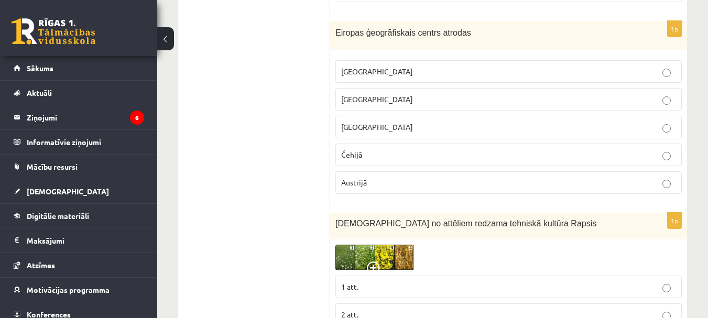
click at [417, 101] on p "Lietuvā" at bounding box center [508, 99] width 335 height 11
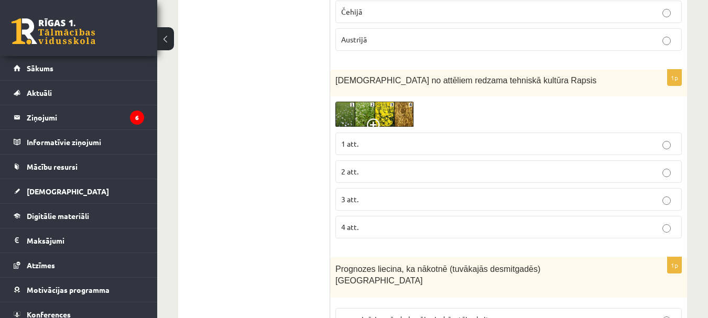
scroll to position [1939, 0]
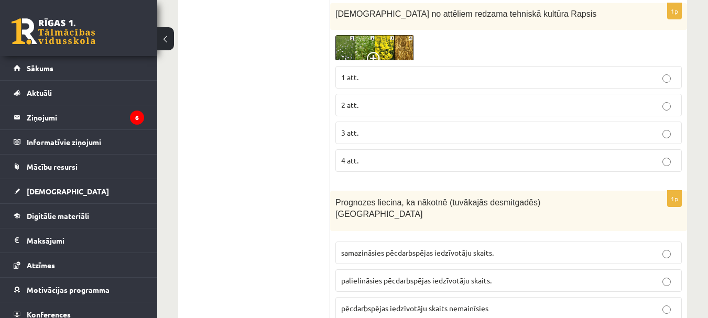
click at [375, 135] on p "3 att." at bounding box center [508, 132] width 335 height 11
click at [386, 50] on img at bounding box center [374, 48] width 79 height 26
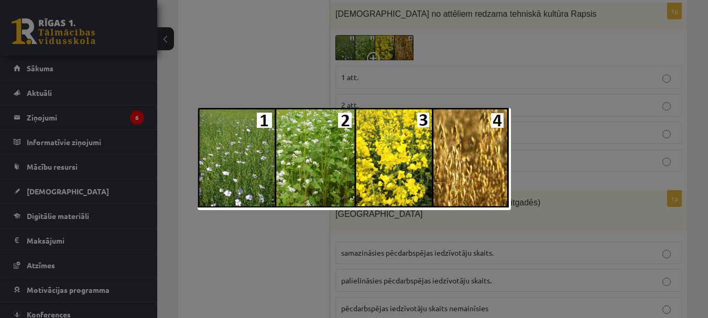
click at [475, 86] on div at bounding box center [354, 159] width 708 height 318
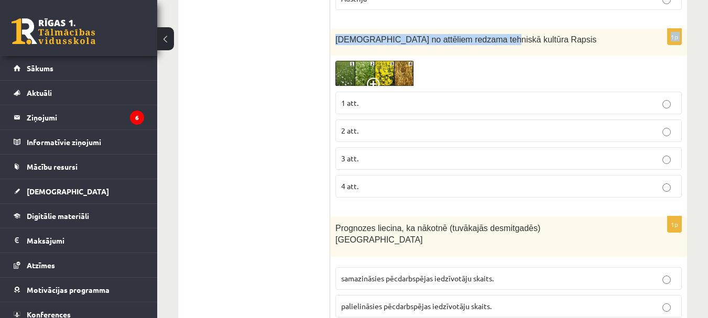
scroll to position [1910, 0]
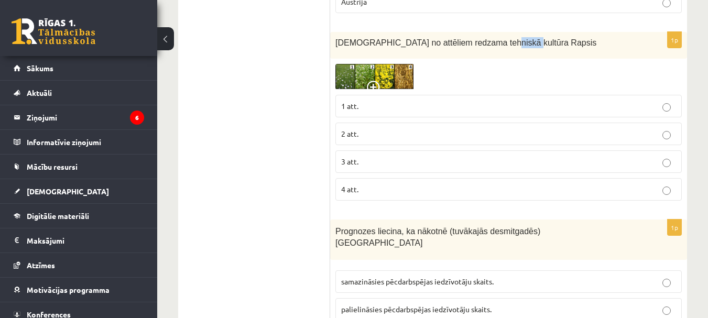
drag, startPoint x: 480, startPoint y: 14, endPoint x: 507, endPoint y: 41, distance: 38.2
click at [507, 41] on p "Kurā no attēliem redzama tehniskā kultūra Rapsis" at bounding box center [482, 42] width 294 height 11
copy span "Rapsis"
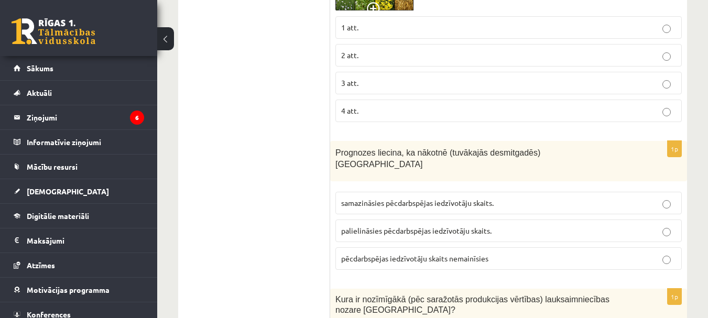
scroll to position [2015, 0]
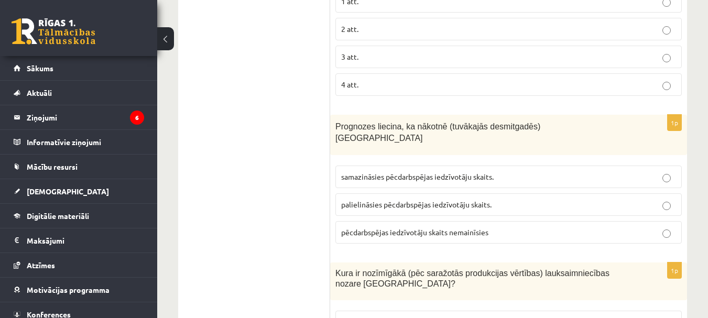
click at [446, 199] on p "palielināsies pēcdarbspējas iedzīvotāju skaits." at bounding box center [508, 204] width 335 height 11
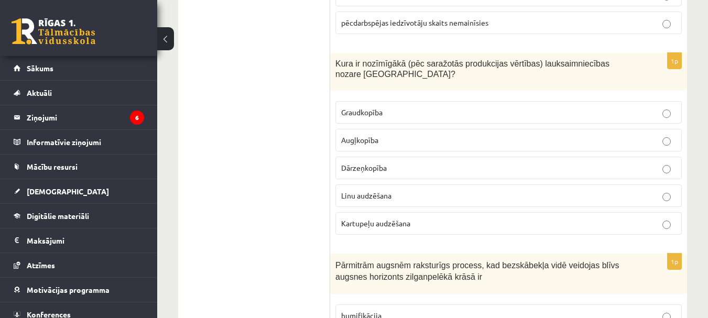
click at [403, 107] on p "Graudkopība" at bounding box center [508, 112] width 335 height 11
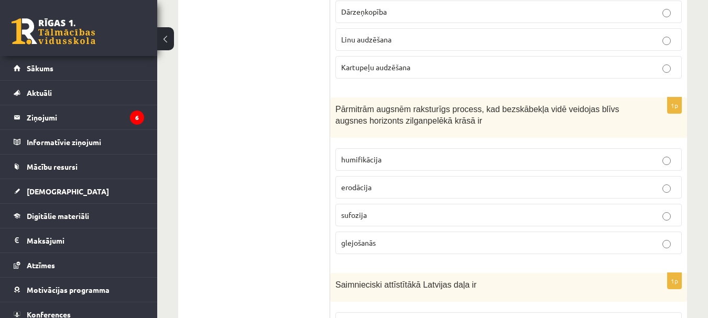
scroll to position [2381, 0]
click at [388, 236] on p "glejošanās" at bounding box center [508, 241] width 335 height 11
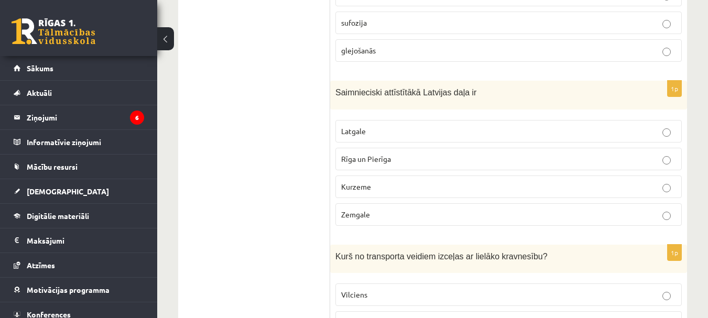
scroll to position [2591, 0]
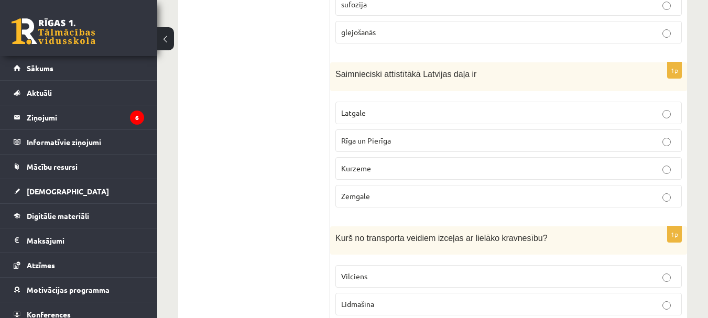
click at [389, 140] on label "Rīga un Pierīga" at bounding box center [508, 140] width 346 height 23
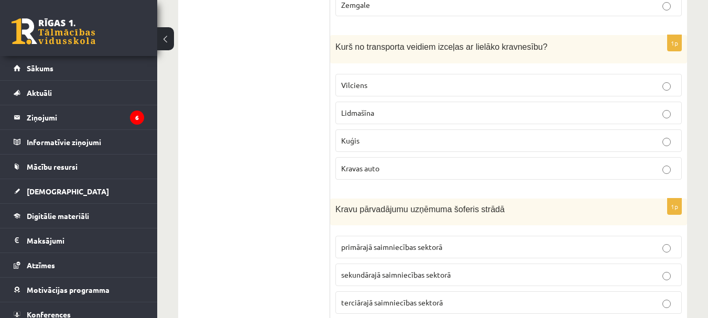
scroll to position [2801, 0]
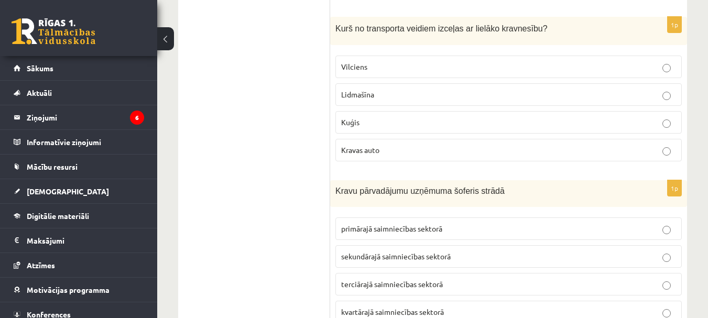
click at [395, 111] on label "Kuģis" at bounding box center [508, 122] width 346 height 23
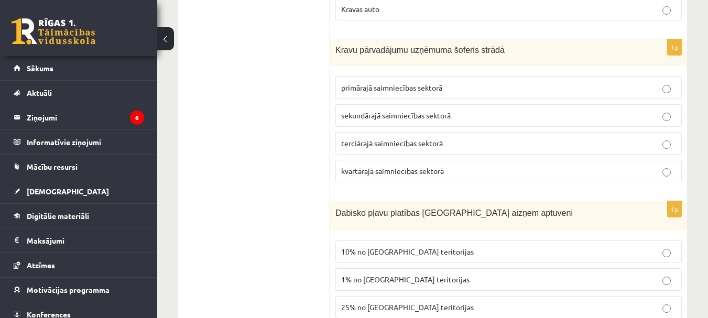
scroll to position [2958, 0]
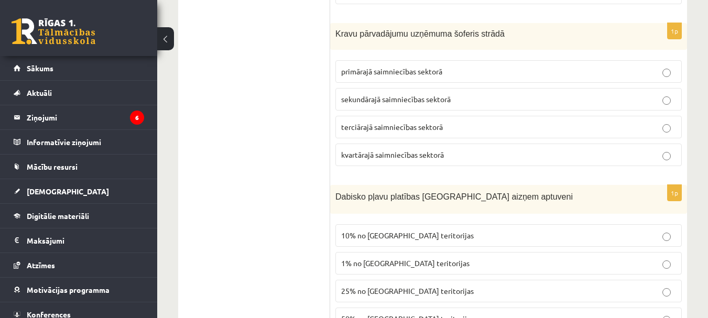
click at [388, 104] on fieldset "primārajā saimniecības sektorā sekundārajā saimniecības sektorā terciārajā saim…" at bounding box center [508, 112] width 346 height 114
click at [384, 122] on span "terciārajā saimniecības sektorā" at bounding box center [392, 126] width 102 height 9
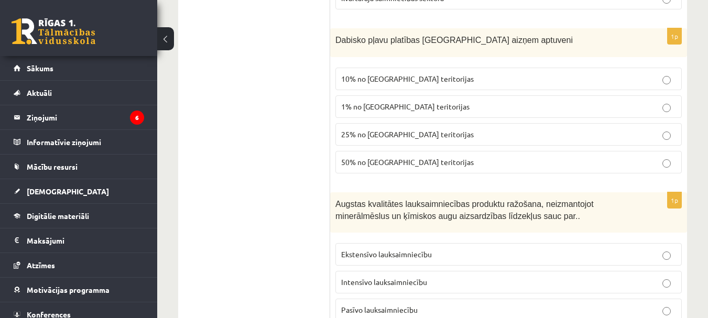
scroll to position [3115, 0]
click at [366, 101] on span "1% no Latvijas teritorijas" at bounding box center [405, 105] width 128 height 9
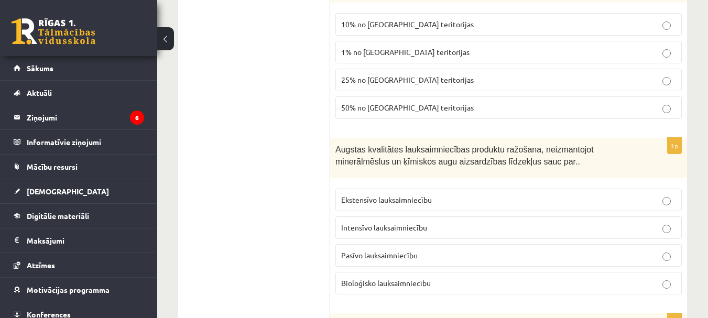
scroll to position [3220, 0]
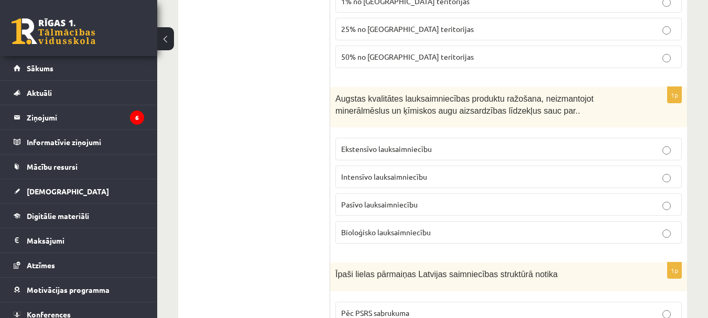
click at [404, 231] on label "Bioloģisko lauksaimniecību" at bounding box center [508, 232] width 346 height 23
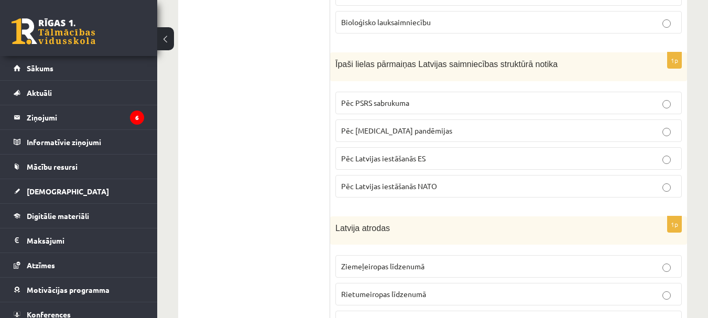
scroll to position [3482, 0]
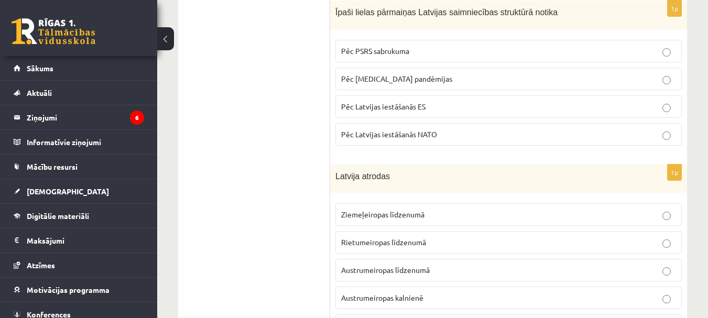
click at [364, 40] on label "Pēc PSRS sabrukuma" at bounding box center [508, 51] width 346 height 23
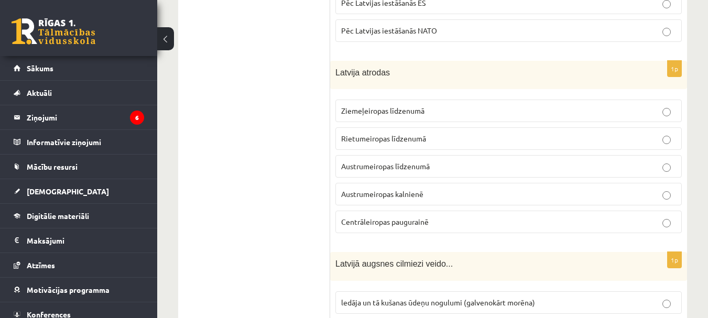
scroll to position [3587, 0]
click at [402, 160] on p "Austrumeiropas līdzenumā" at bounding box center [508, 165] width 335 height 11
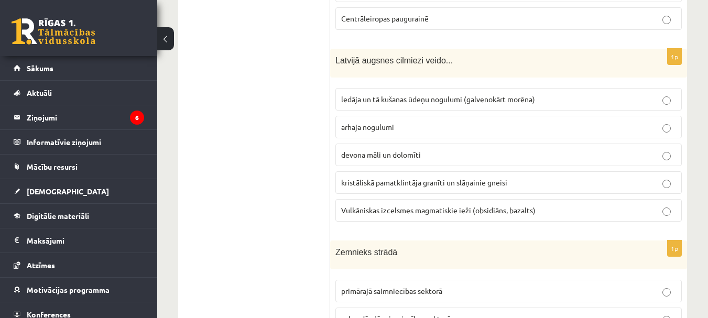
scroll to position [3796, 0]
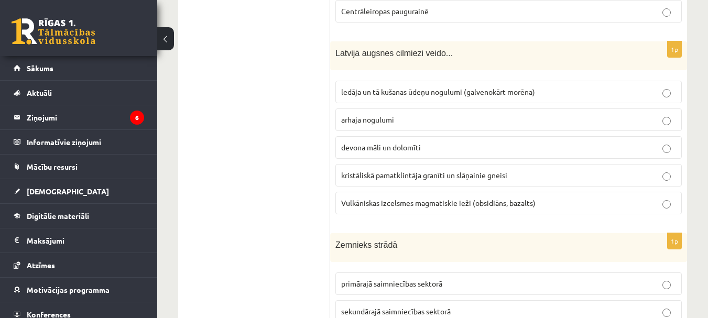
click at [409, 75] on fieldset "ledāja un tā kušanas ūdeņu nogulumi (galvenokārt morēna) arhaja nogulumi devona…" at bounding box center [508, 146] width 346 height 142
click at [410, 87] on span "ledāja un tā kušanas ūdeņu nogulumi (galvenokārt morēna)" at bounding box center [438, 91] width 194 height 9
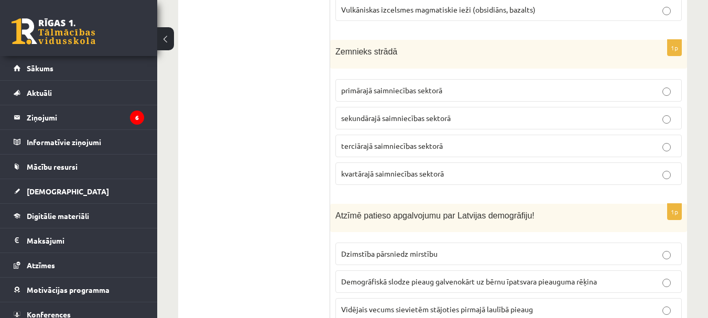
scroll to position [4006, 0]
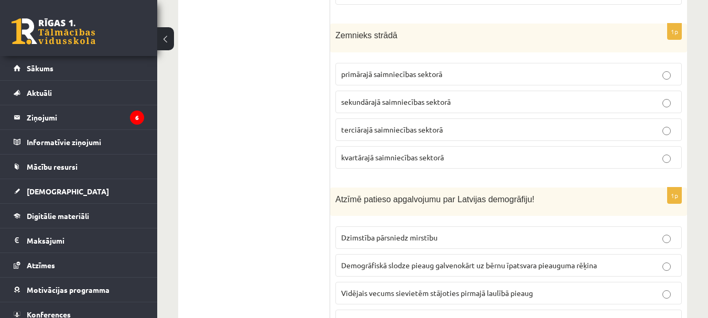
click at [455, 75] on fieldset "primārajā saimniecības sektorā sekundārajā saimniecības sektorā terciārajā saim…" at bounding box center [508, 115] width 346 height 114
click at [448, 58] on fieldset "primārajā saimniecības sektorā sekundārajā saimniecības sektorā terciārajā saim…" at bounding box center [508, 115] width 346 height 114
click at [443, 69] on p "primārajā saimniecības sektorā" at bounding box center [508, 74] width 335 height 11
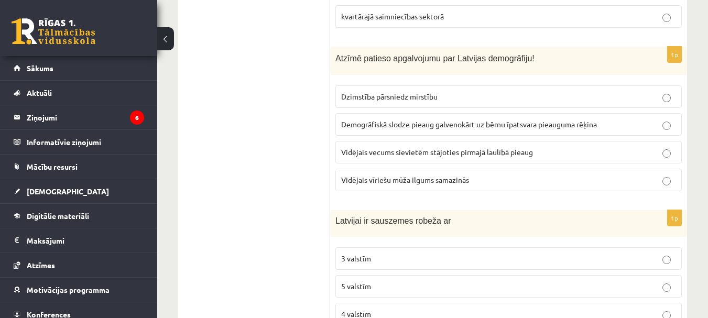
scroll to position [4163, 0]
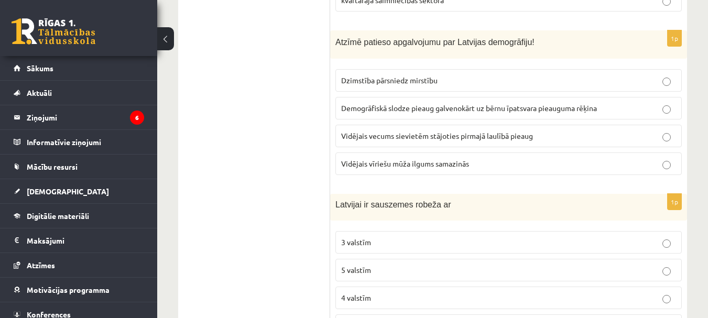
click at [411, 131] on span "Vidējais vecums sievietēm stājoties pirmajā laulībā pieaug" at bounding box center [437, 135] width 192 height 9
click at [403, 292] on p "4 valstīm" at bounding box center [508, 297] width 335 height 11
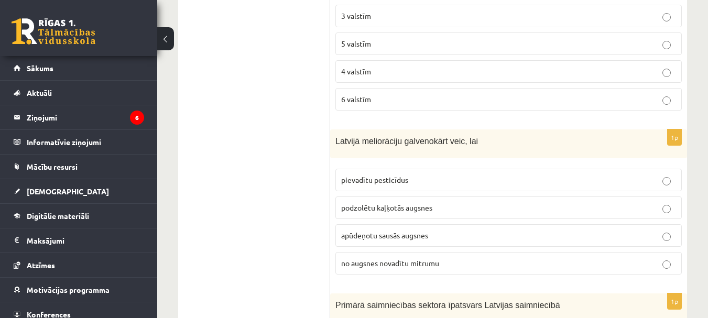
scroll to position [4373, 0]
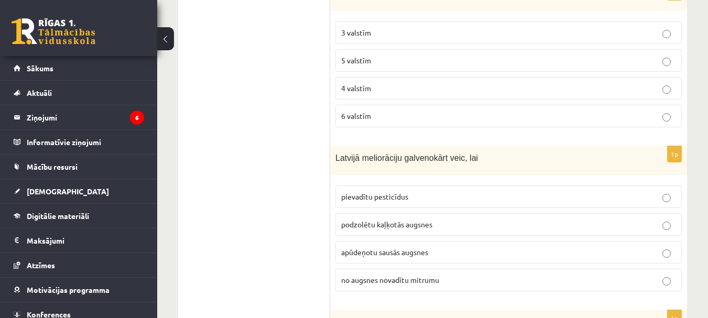
click at [407, 275] on p "no augsnes novadītu mitrumu" at bounding box center [508, 280] width 335 height 11
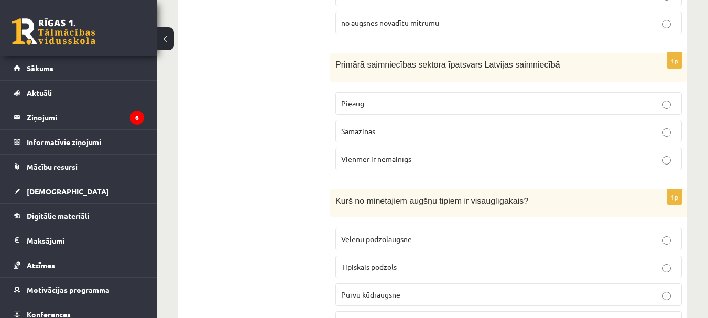
scroll to position [4635, 0]
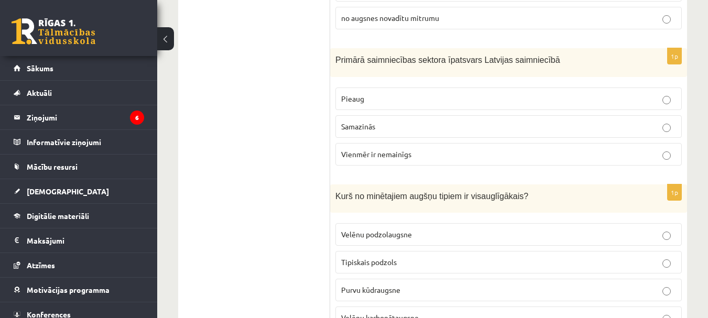
drag, startPoint x: 395, startPoint y: 117, endPoint x: 381, endPoint y: 123, distance: 14.1
click at [393, 121] on p "Samazinās" at bounding box center [508, 126] width 335 height 11
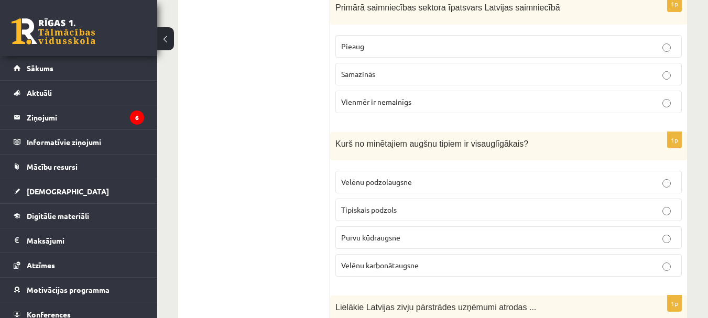
click at [379, 260] on span "Velēnu karbonātaugsne" at bounding box center [380, 264] width 78 height 9
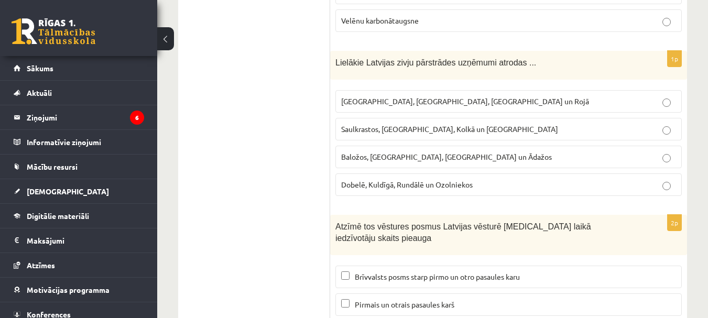
scroll to position [4949, 0]
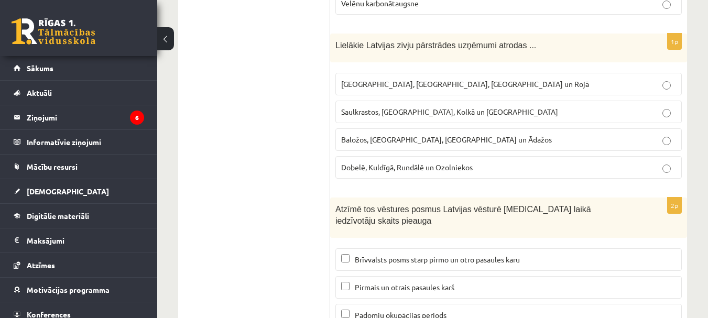
click at [425, 80] on label "Rīgā, Liepājā, Salacgrīvā un Rojā" at bounding box center [508, 84] width 346 height 23
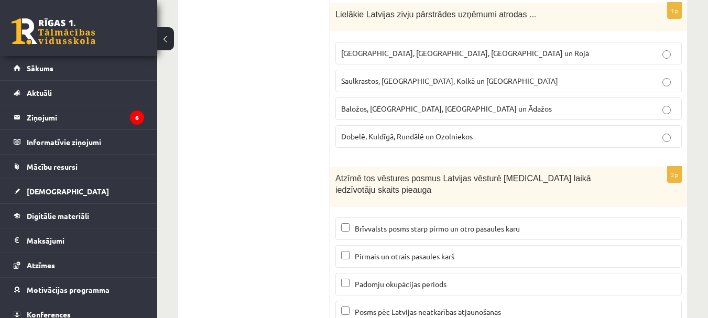
scroll to position [5002, 0]
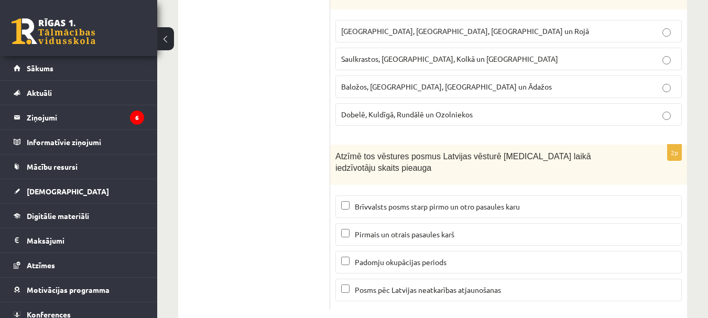
click at [349, 201] on p "Brīvvalsts posms starp pirmo un otro pasaules karu" at bounding box center [508, 206] width 335 height 11
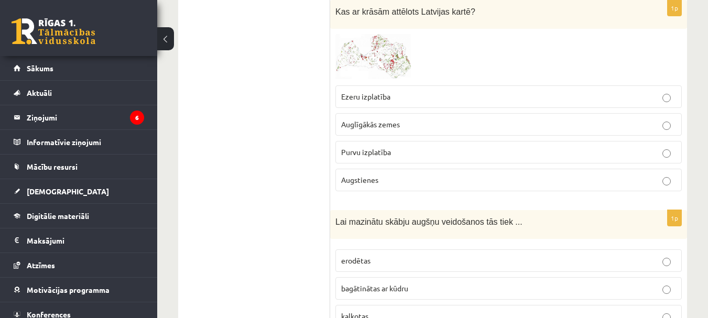
scroll to position [0, 0]
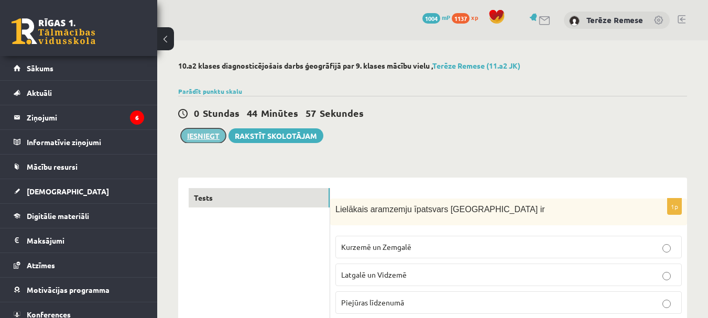
click at [190, 129] on button "Iesniegt" at bounding box center [203, 135] width 45 height 15
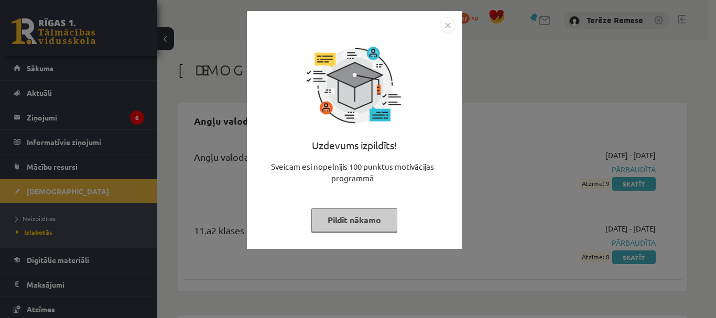
click at [389, 221] on button "Pildīt nākamo" at bounding box center [354, 220] width 86 height 24
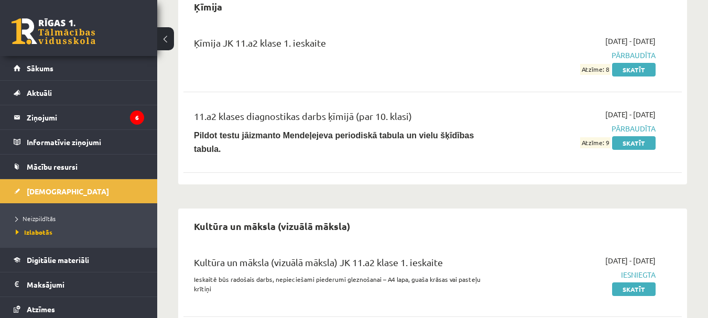
scroll to position [734, 0]
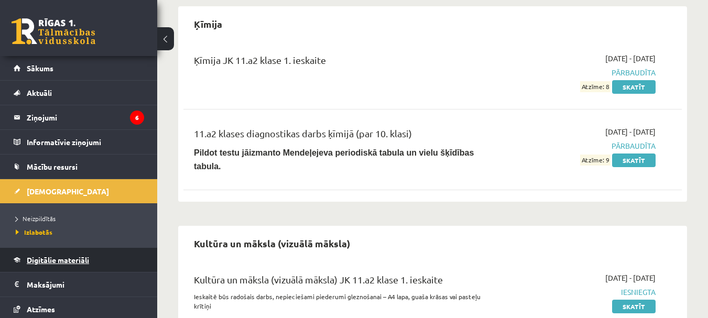
click at [59, 260] on span "Digitālie materiāli" at bounding box center [58, 259] width 62 height 9
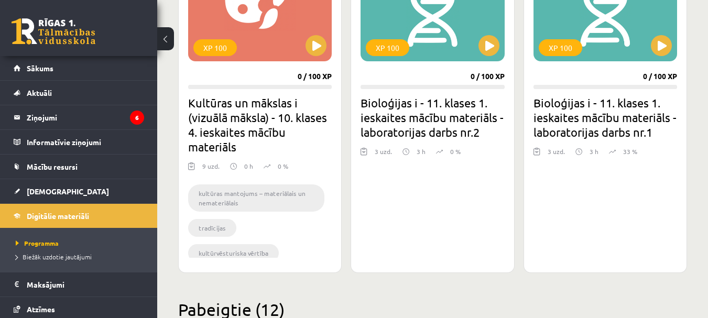
scroll to position [943, 0]
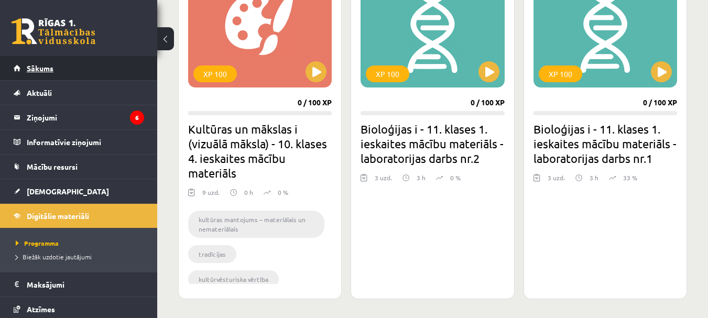
click at [81, 73] on link "Sākums" at bounding box center [79, 68] width 130 height 24
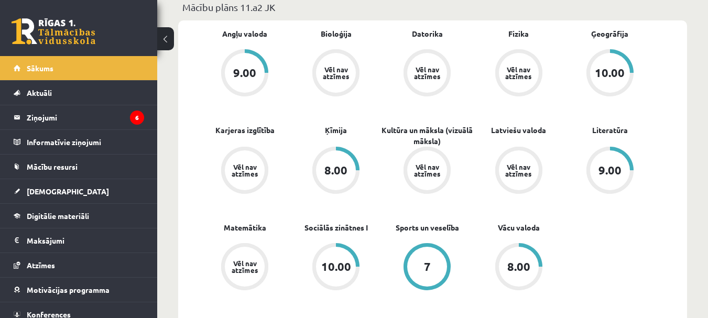
scroll to position [314, 0]
